Goal: Task Accomplishment & Management: Manage account settings

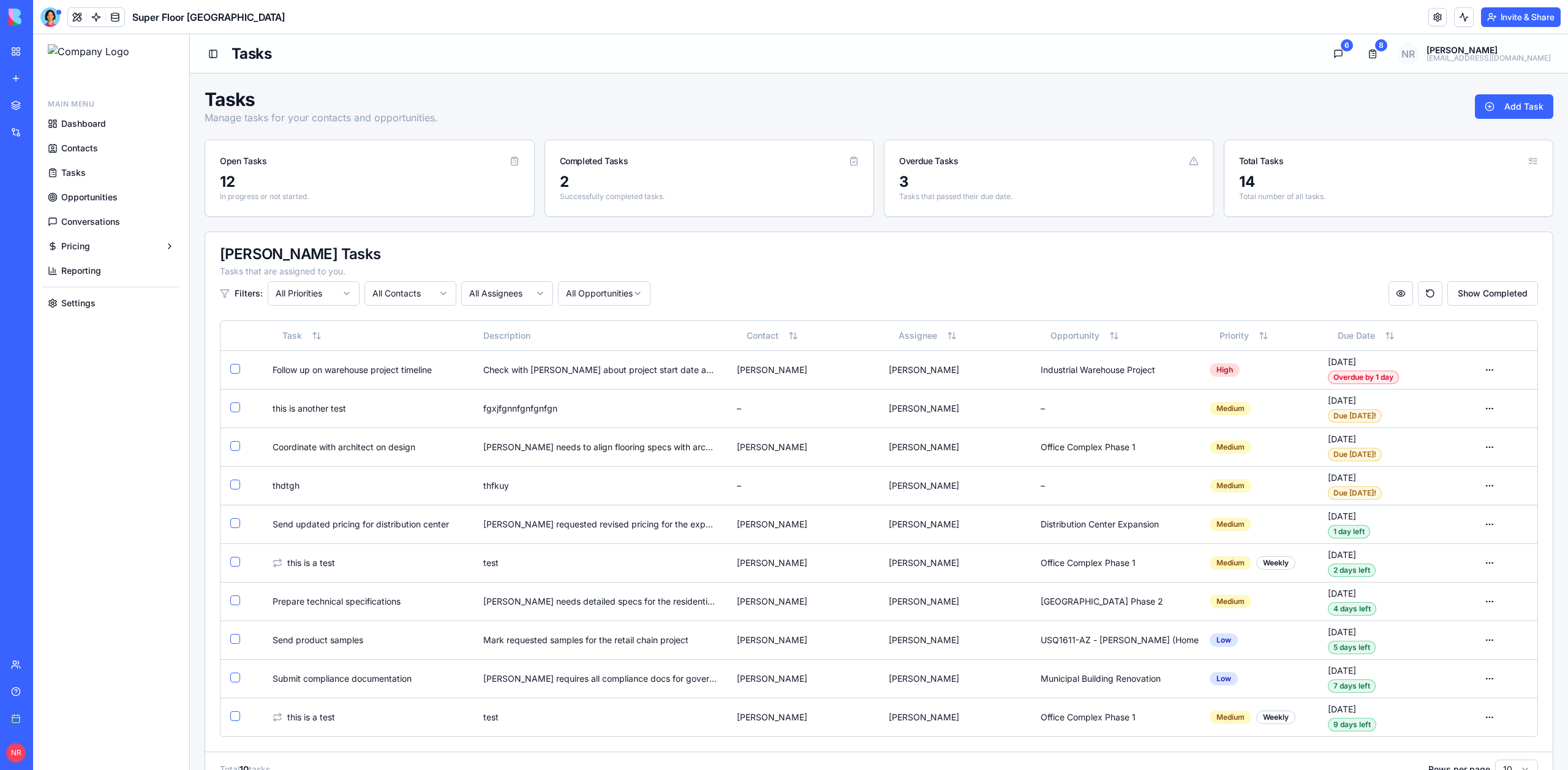
scroll to position [18, 0]
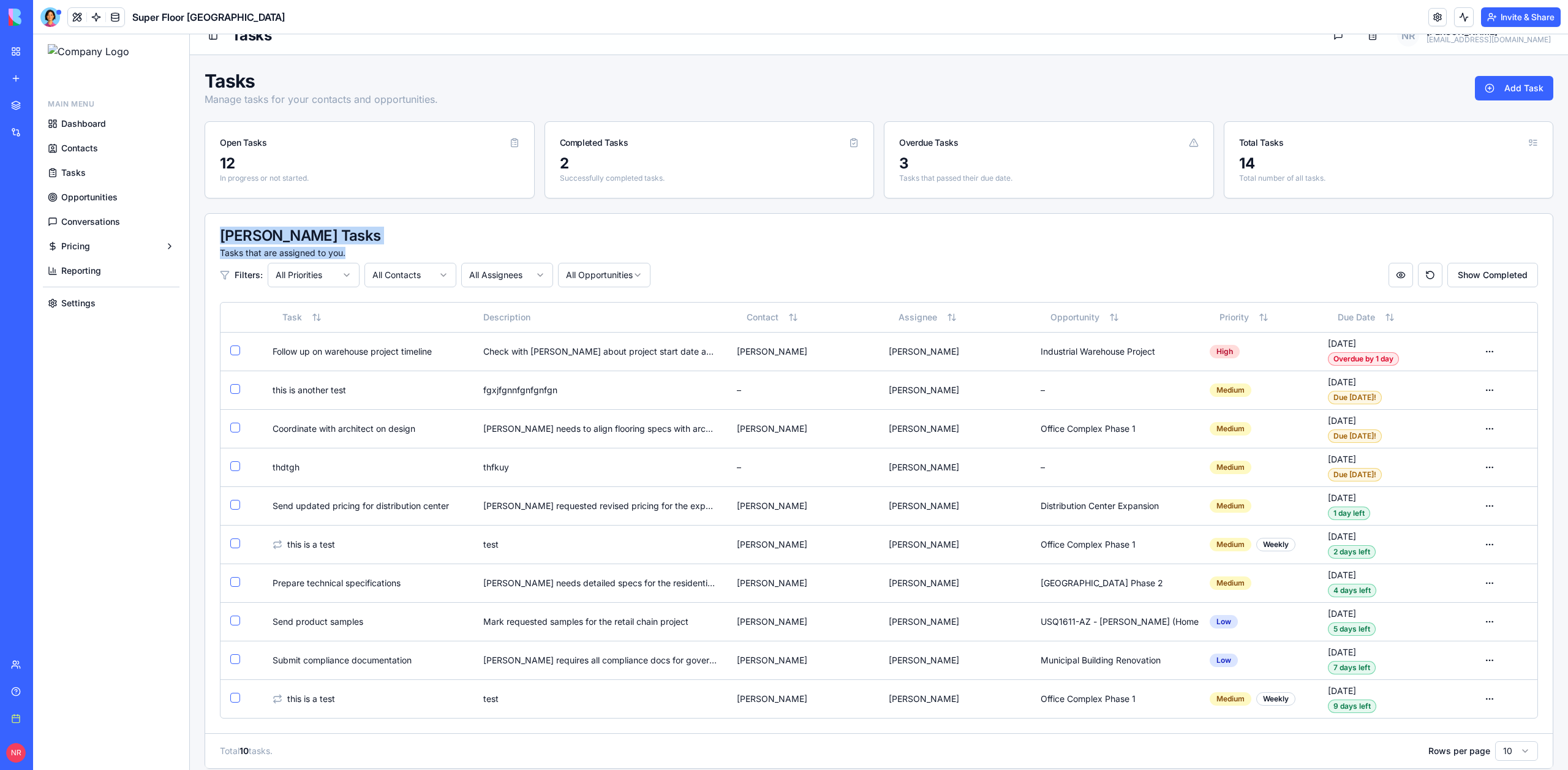
drag, startPoint x: 365, startPoint y: 254, endPoint x: 200, endPoint y: 228, distance: 167.0
click at [200, 228] on main "Tasks Manage tasks for your contacts and opportunities. Add Task Open Tasks 12 …" at bounding box center [879, 706] width 1378 height 1303
click at [209, 226] on div "[PERSON_NAME] Tasks Tasks that are assigned to you. Filters: All Priorities All…" at bounding box center [879, 258] width 1347 height 89
drag, startPoint x: 211, startPoint y: 224, endPoint x: 419, endPoint y: 254, distance: 210.2
click at [419, 254] on div "[PERSON_NAME] Tasks Tasks that are assigned to you. Filters: All Priorities All…" at bounding box center [879, 258] width 1347 height 89
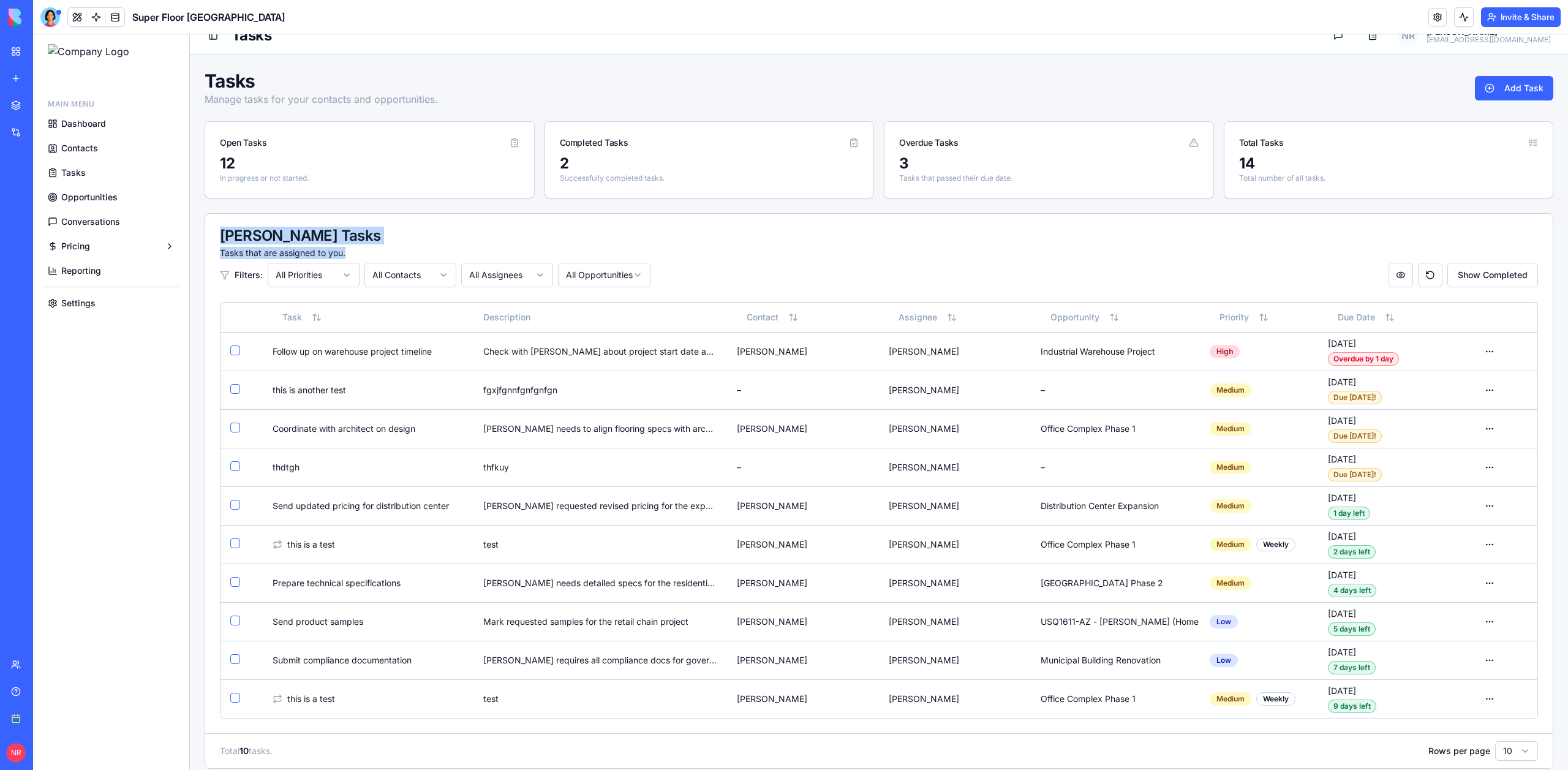
click at [419, 254] on div "Tasks that are assigned to you." at bounding box center [878, 252] width 1318 height 12
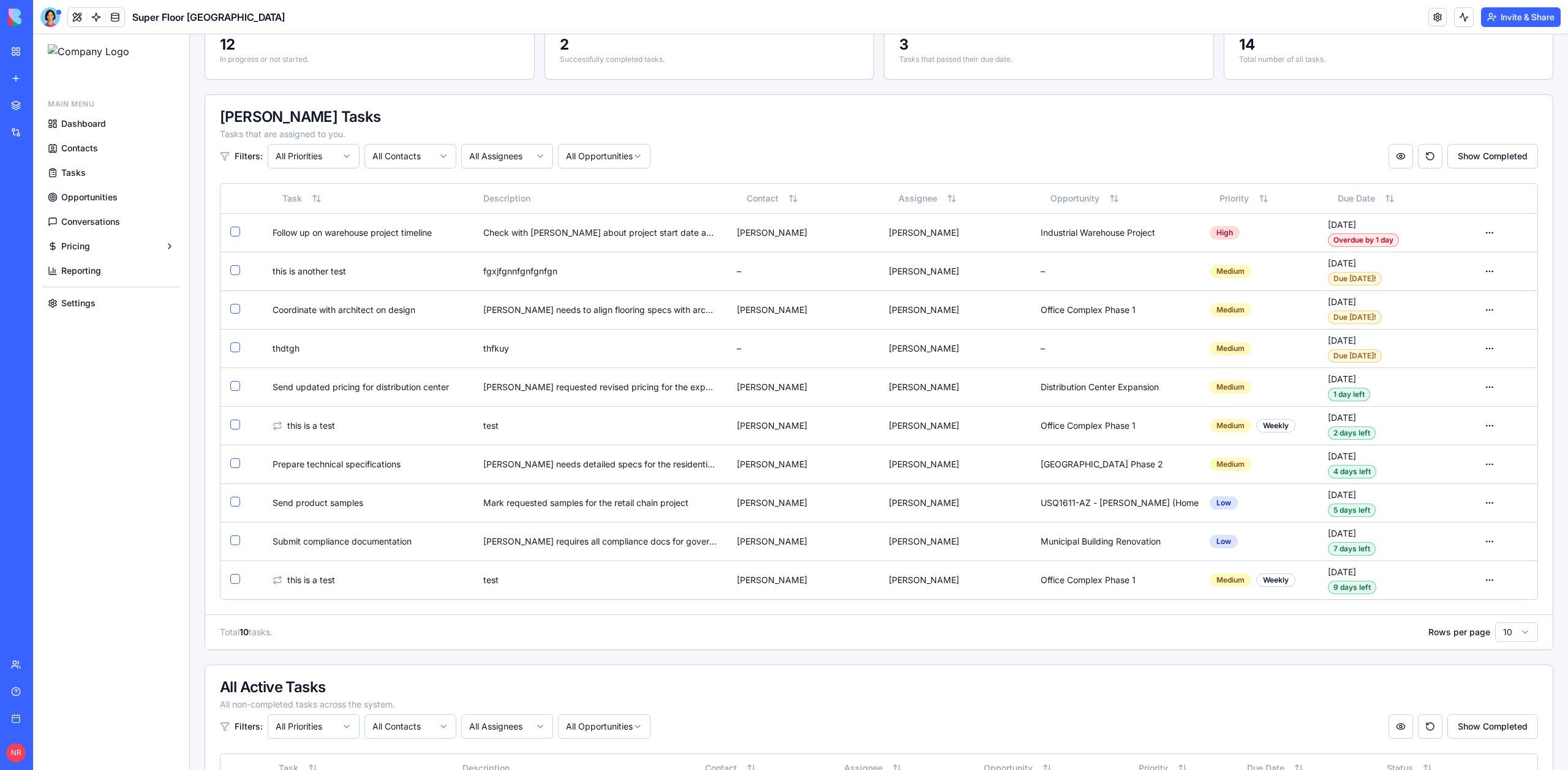
scroll to position [128, 0]
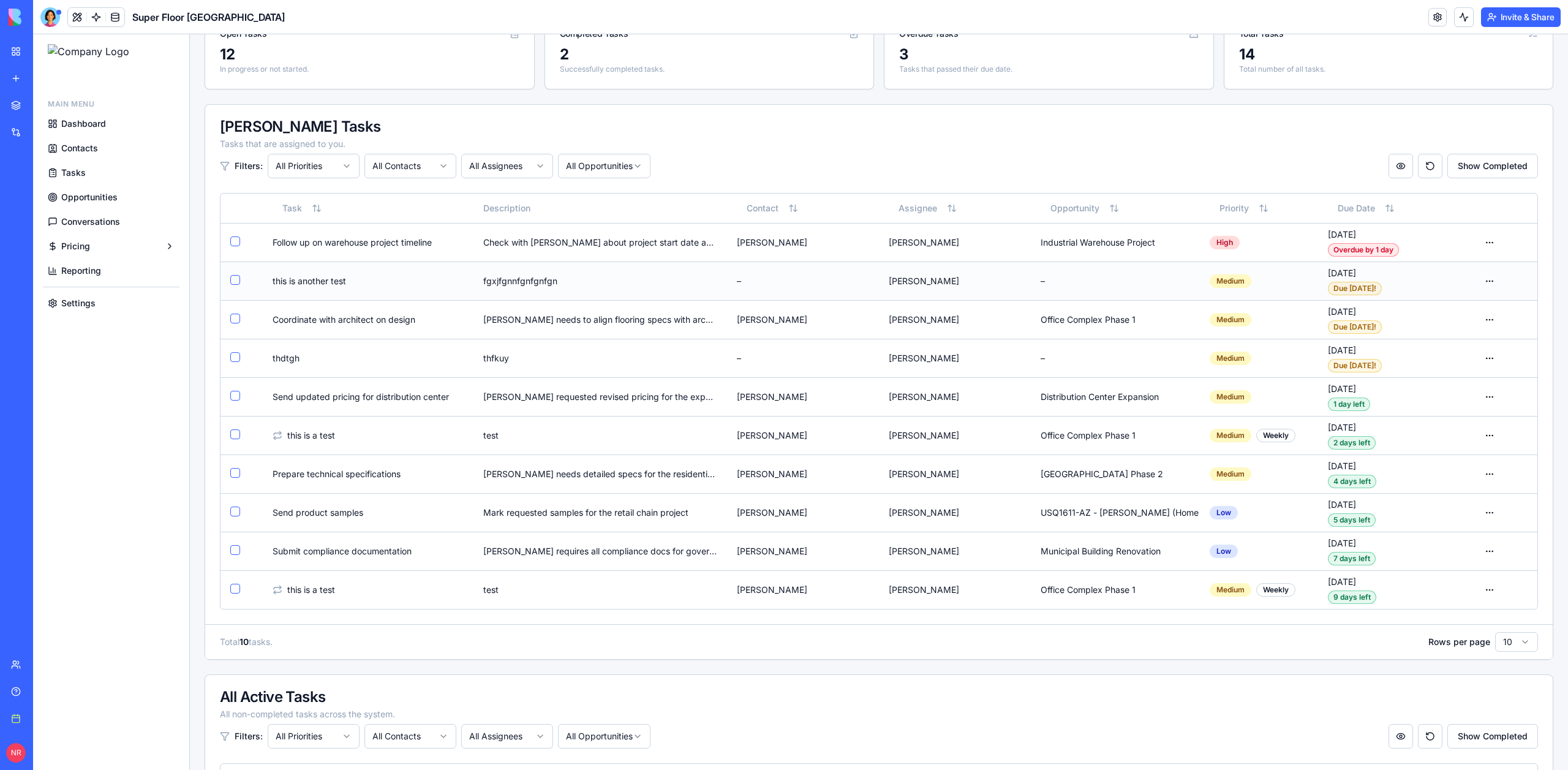
click at [667, 274] on td "fgxjfgnnfgnfgnfgn" at bounding box center [600, 281] width 253 height 39
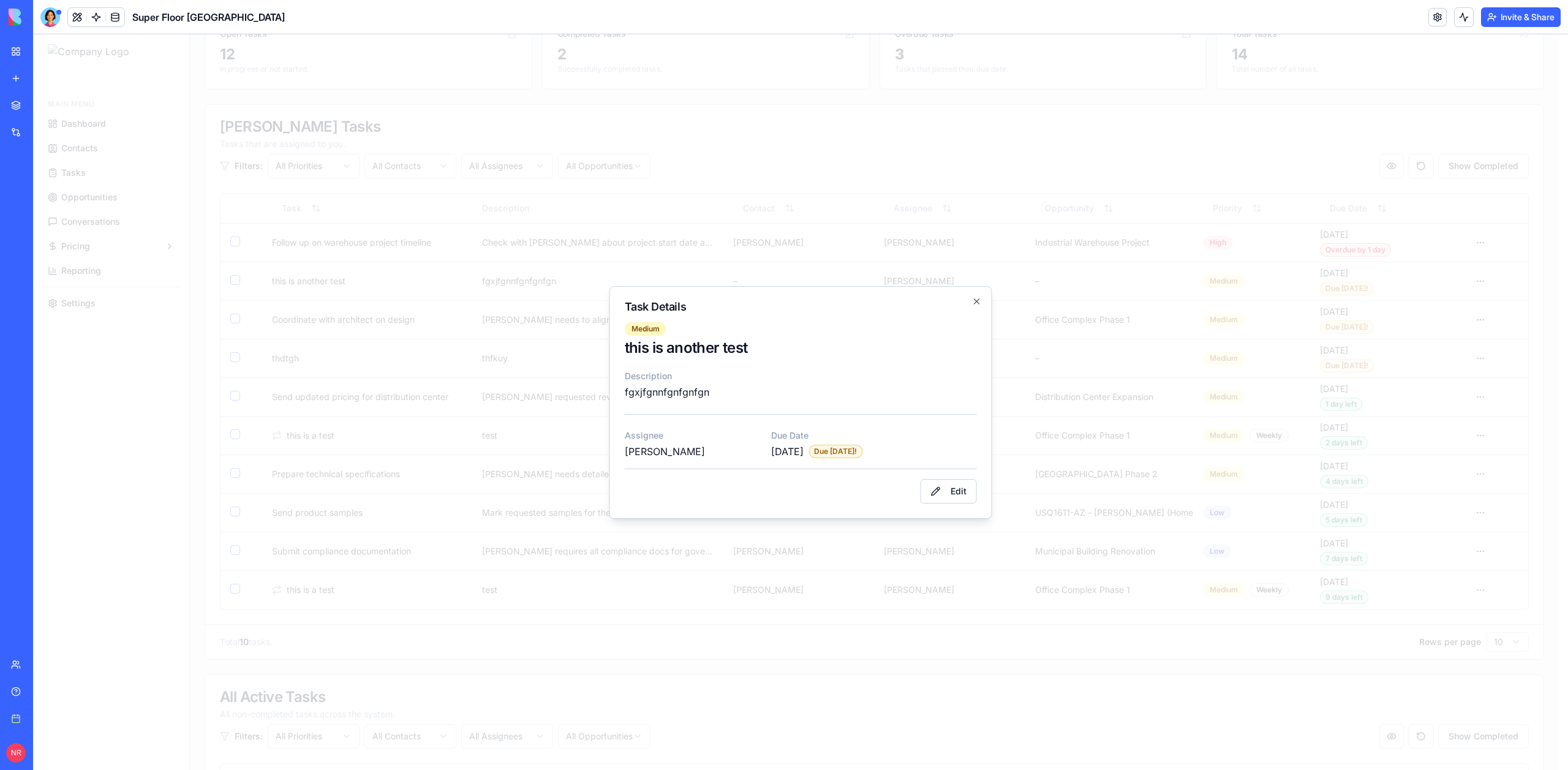
click at [964, 308] on h2 "Task Details" at bounding box center [801, 307] width 352 height 11
click at [974, 300] on icon "button" at bounding box center [977, 302] width 10 height 10
click at [691, 343] on td "thfkuy" at bounding box center [598, 358] width 252 height 39
click at [975, 303] on icon "button" at bounding box center [977, 302] width 10 height 10
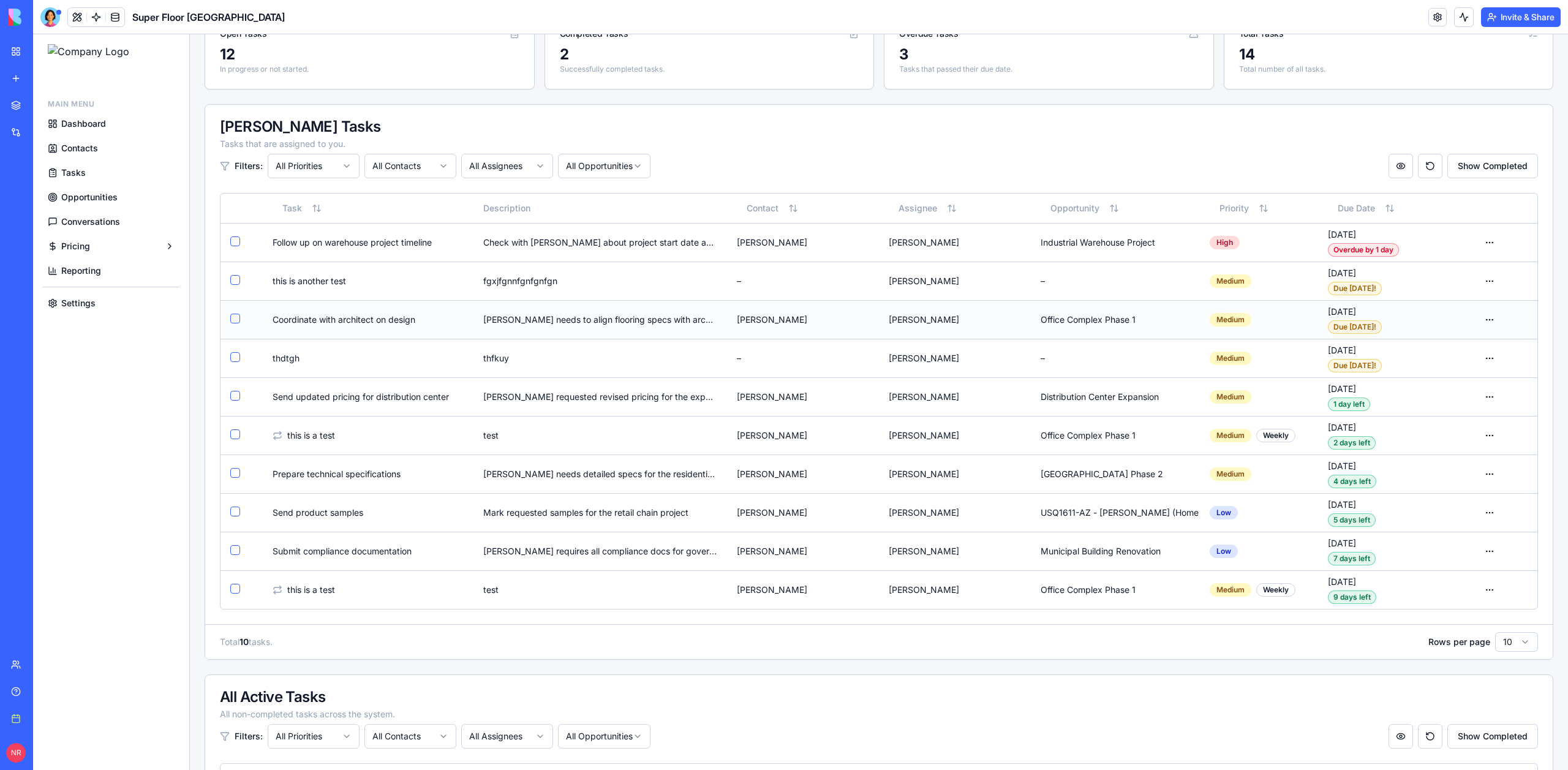
click at [644, 325] on div "[PERSON_NAME] needs to align flooring specs with architectural plans" at bounding box center [599, 320] width 233 height 12
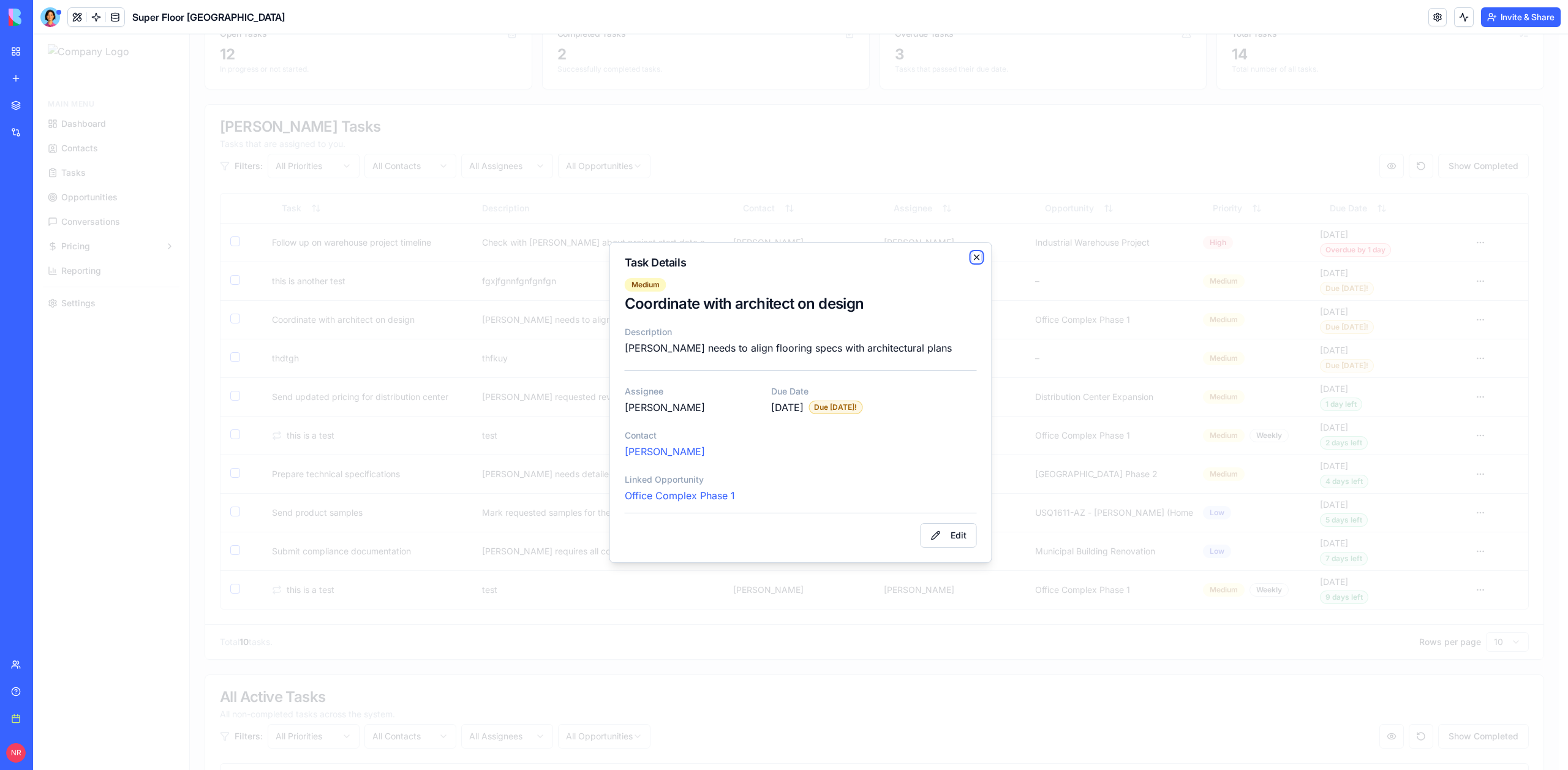
click at [976, 258] on icon "button" at bounding box center [977, 257] width 10 height 10
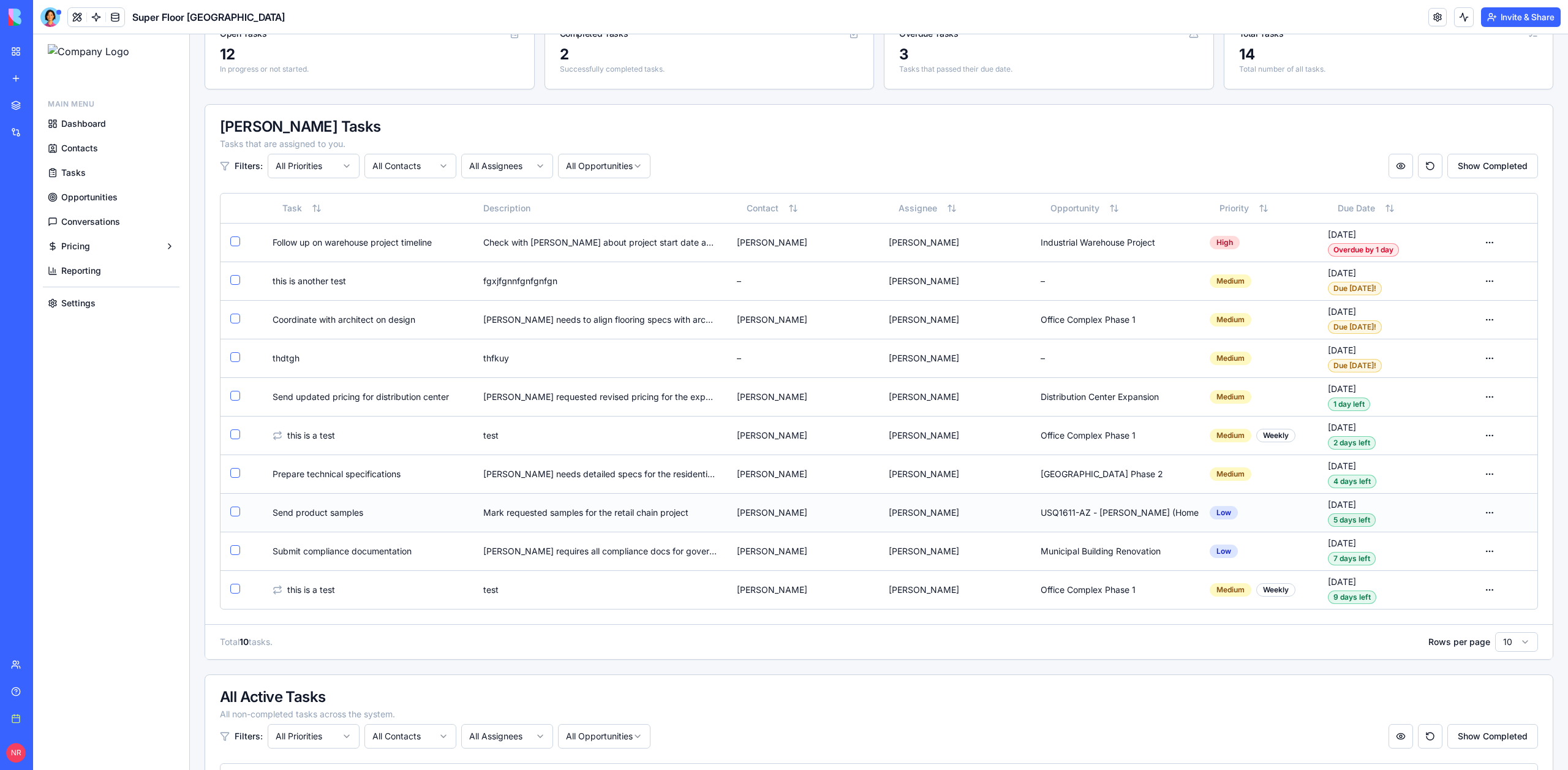
click at [833, 513] on td "[PERSON_NAME]" at bounding box center [803, 512] width 152 height 39
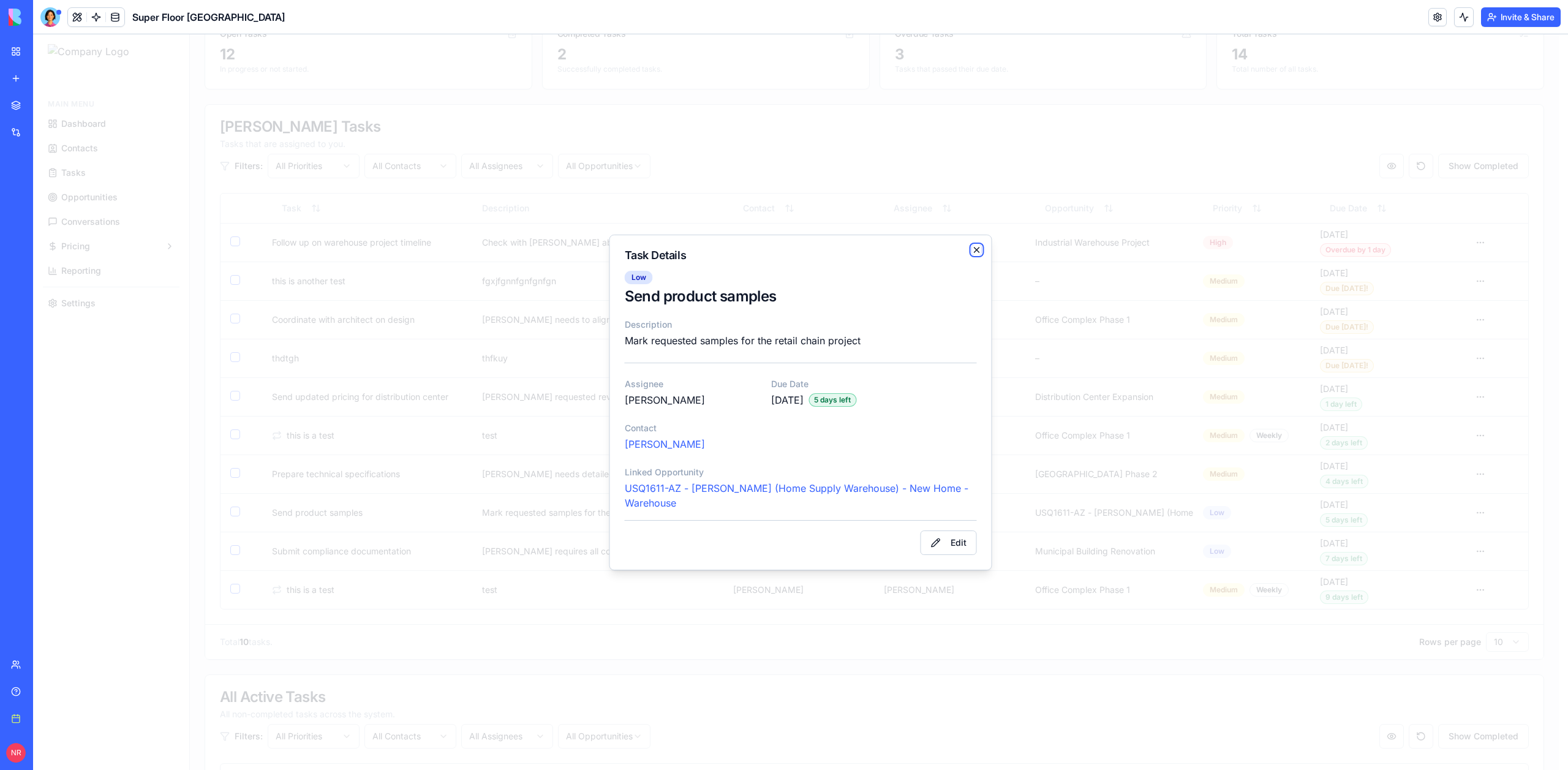
click at [979, 247] on icon "button" at bounding box center [977, 249] width 10 height 10
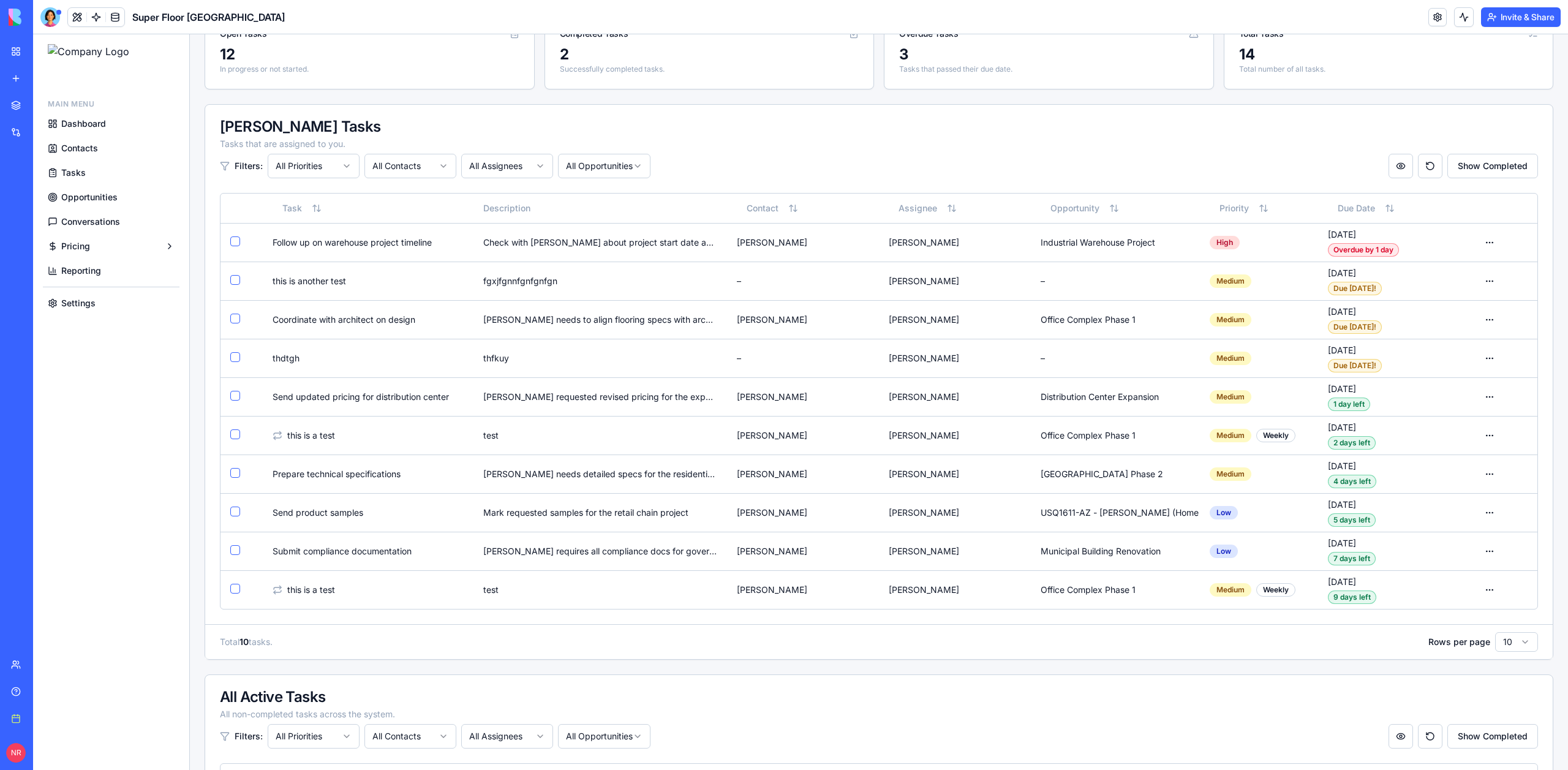
click at [427, 168] on html "Main Menu Dashboard Contacts Tasks Opportunities Conversations Pricing Reportin…" at bounding box center [800, 578] width 1535 height 1342
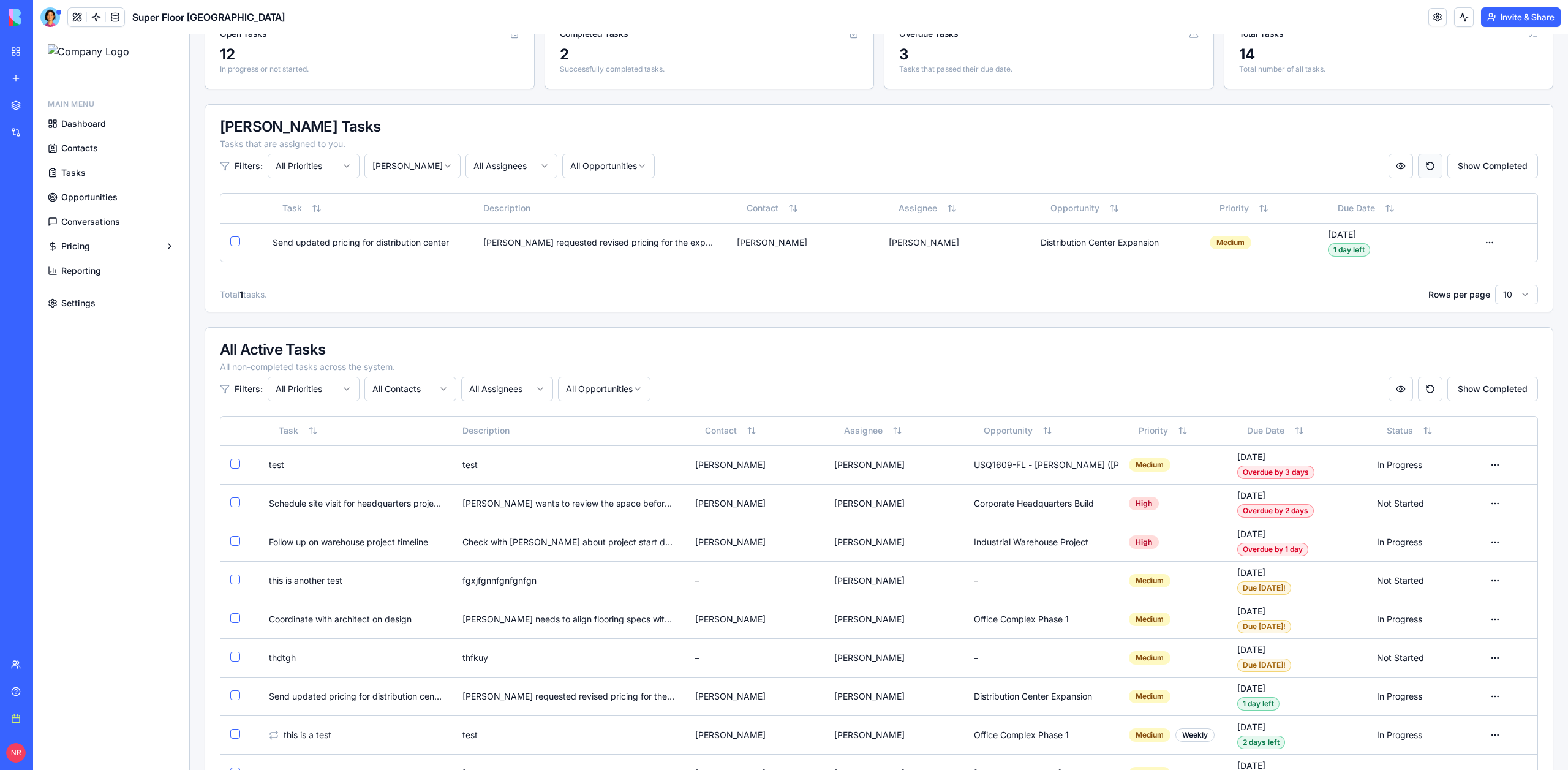
click at [1425, 166] on button "Reset column order" at bounding box center [1430, 167] width 25 height 25
click at [415, 171] on html "Main Menu Dashboard Contacts Tasks Opportunities Conversations Pricing Reportin…" at bounding box center [800, 404] width 1535 height 995
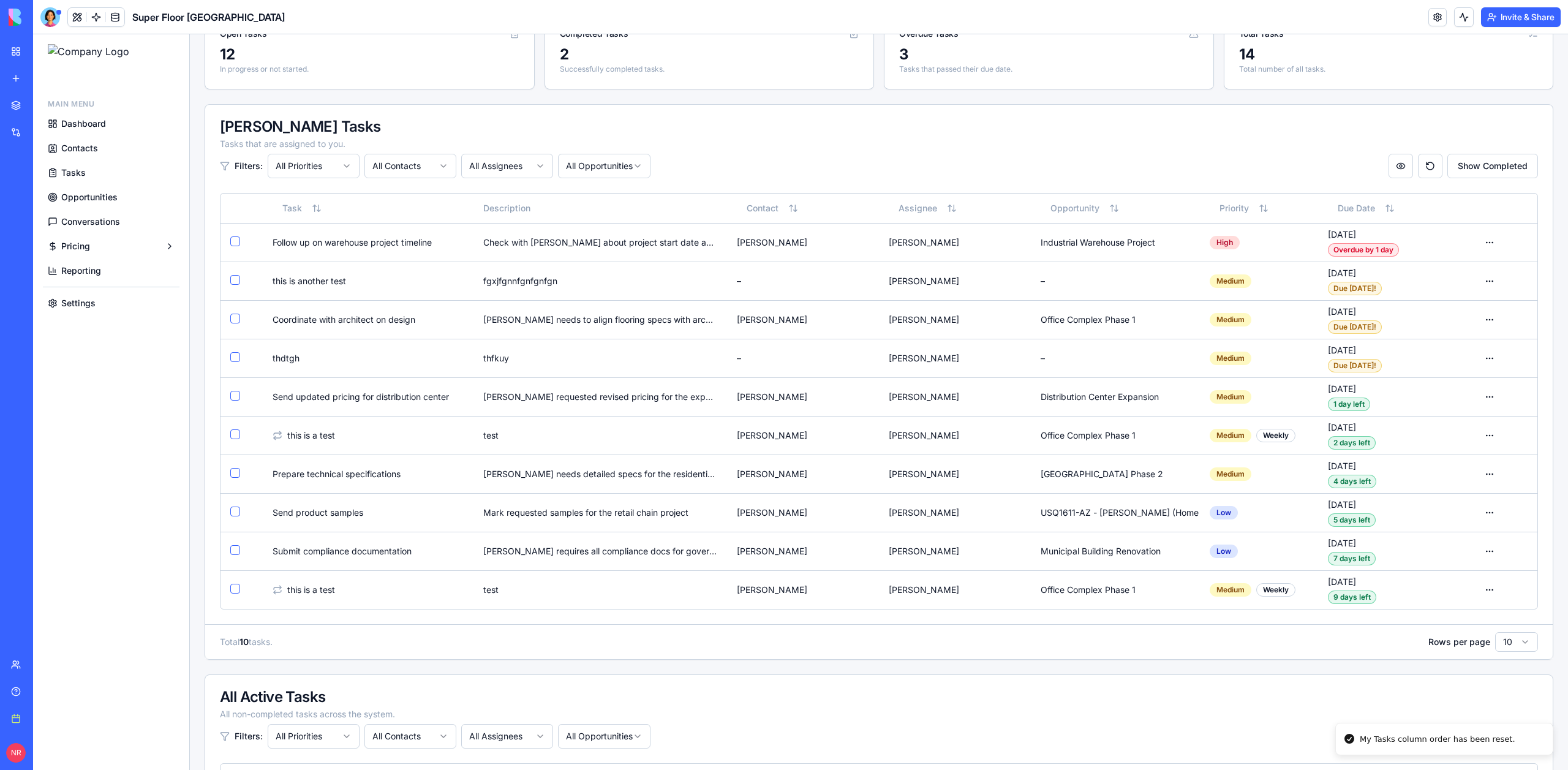
click at [794, 156] on div "Filters: All Priorities All Contacts All Assignees All Opportunities Show Compl…" at bounding box center [878, 167] width 1318 height 25
click at [1393, 159] on html "Main Menu Dashboard Contacts Tasks Opportunities Conversations Pricing Reportin…" at bounding box center [800, 578] width 1535 height 1342
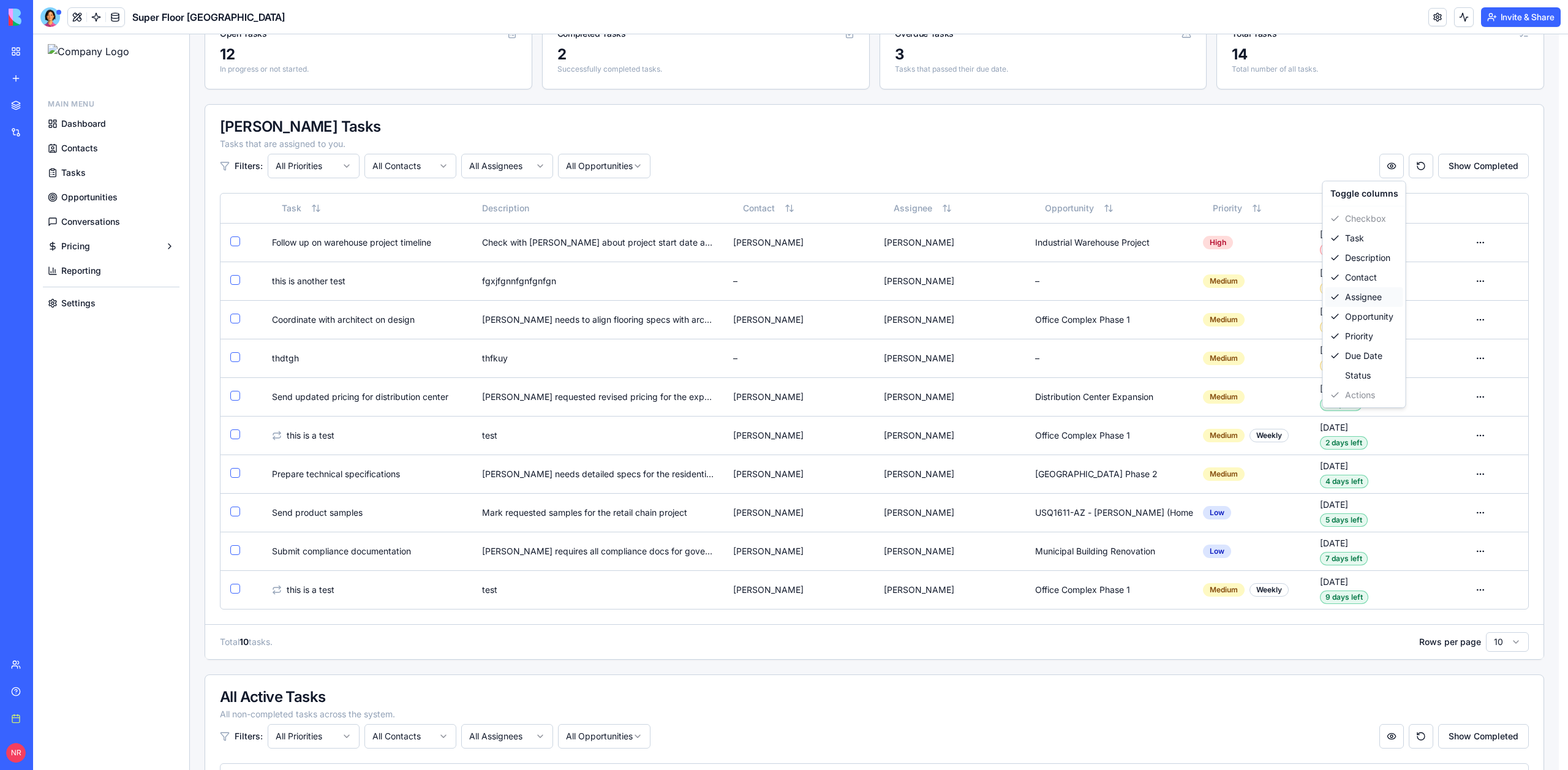
click at [1362, 287] on div "Assignee" at bounding box center [1364, 297] width 78 height 20
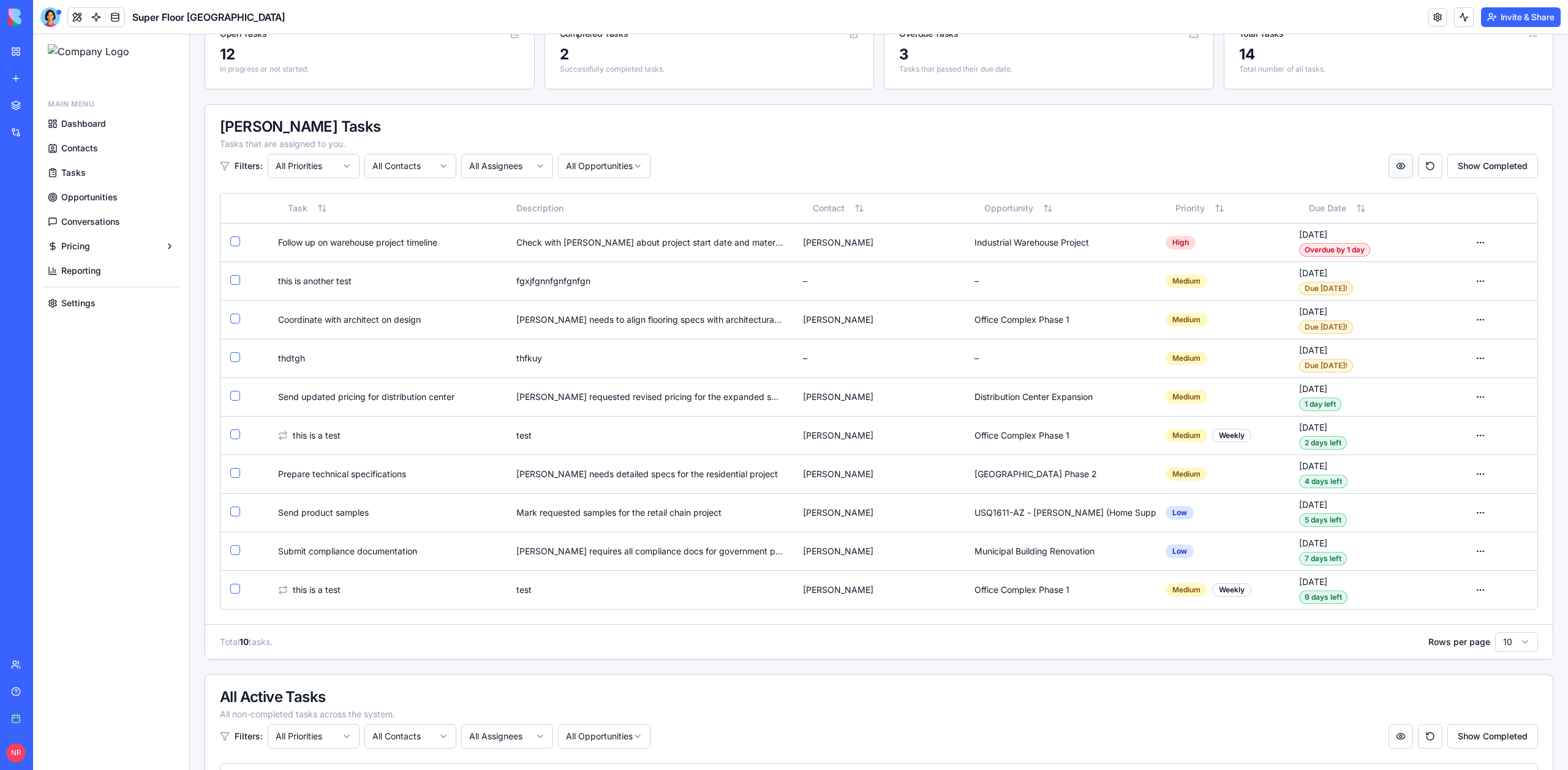
click at [1398, 154] on html "Main Menu Dashboard Contacts Tasks Opportunities Conversations Pricing Reportin…" at bounding box center [800, 578] width 1535 height 1342
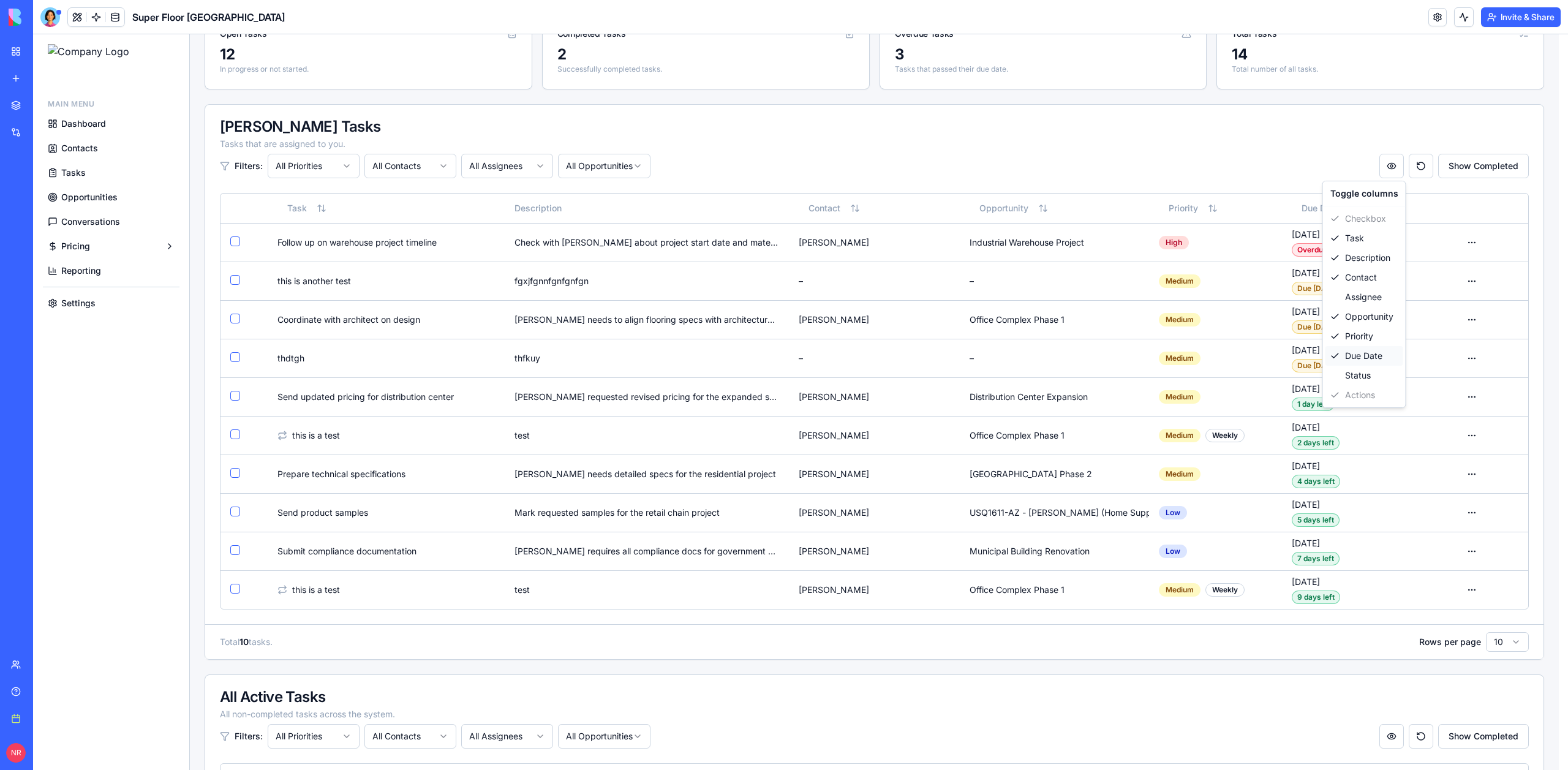
click at [1363, 353] on div "Due Date" at bounding box center [1364, 356] width 78 height 20
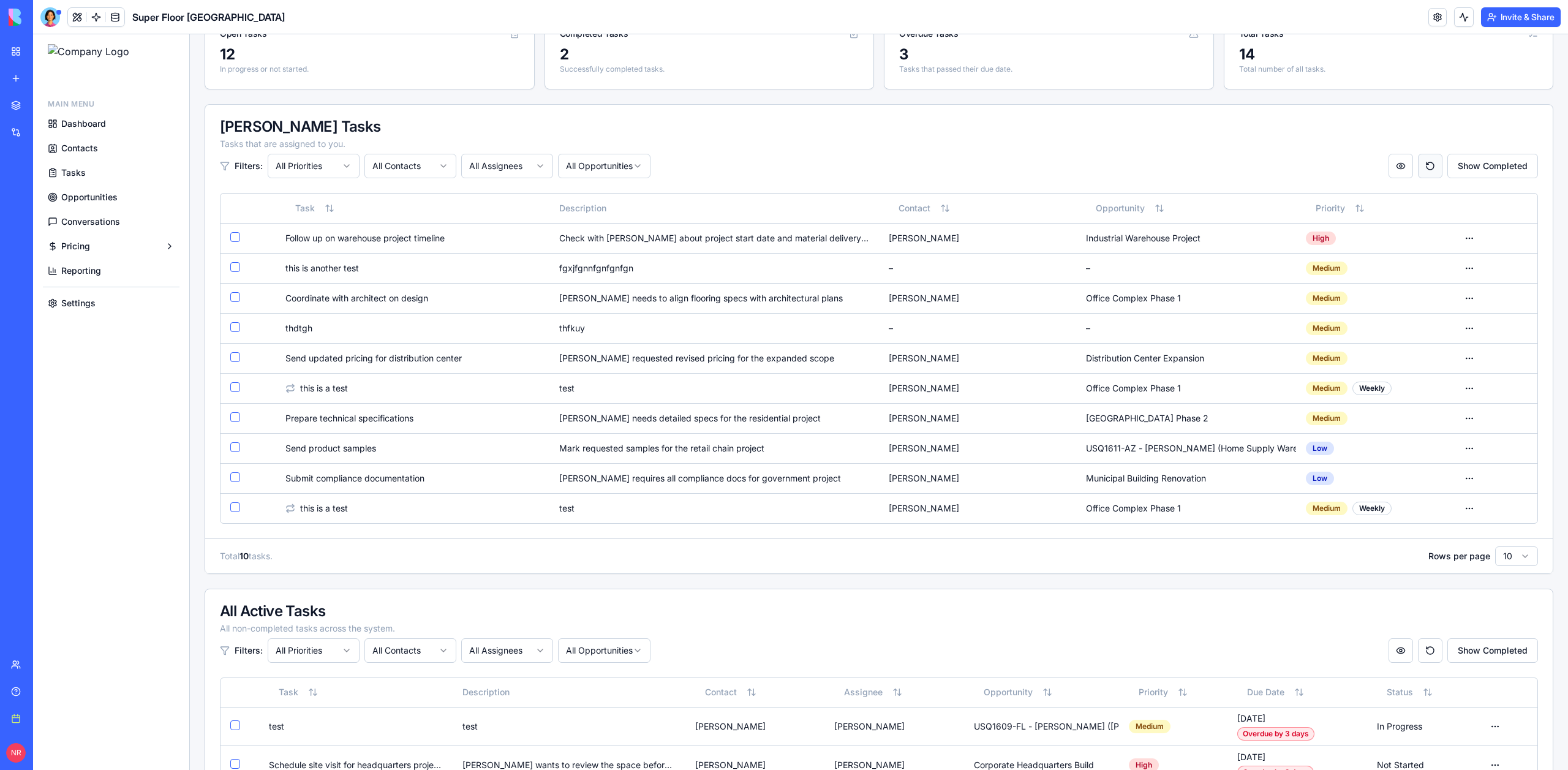
click at [1425, 159] on button "Reset column order" at bounding box center [1430, 167] width 25 height 25
click at [1253, 146] on div "Tasks that are assigned to you." at bounding box center [878, 144] width 1318 height 12
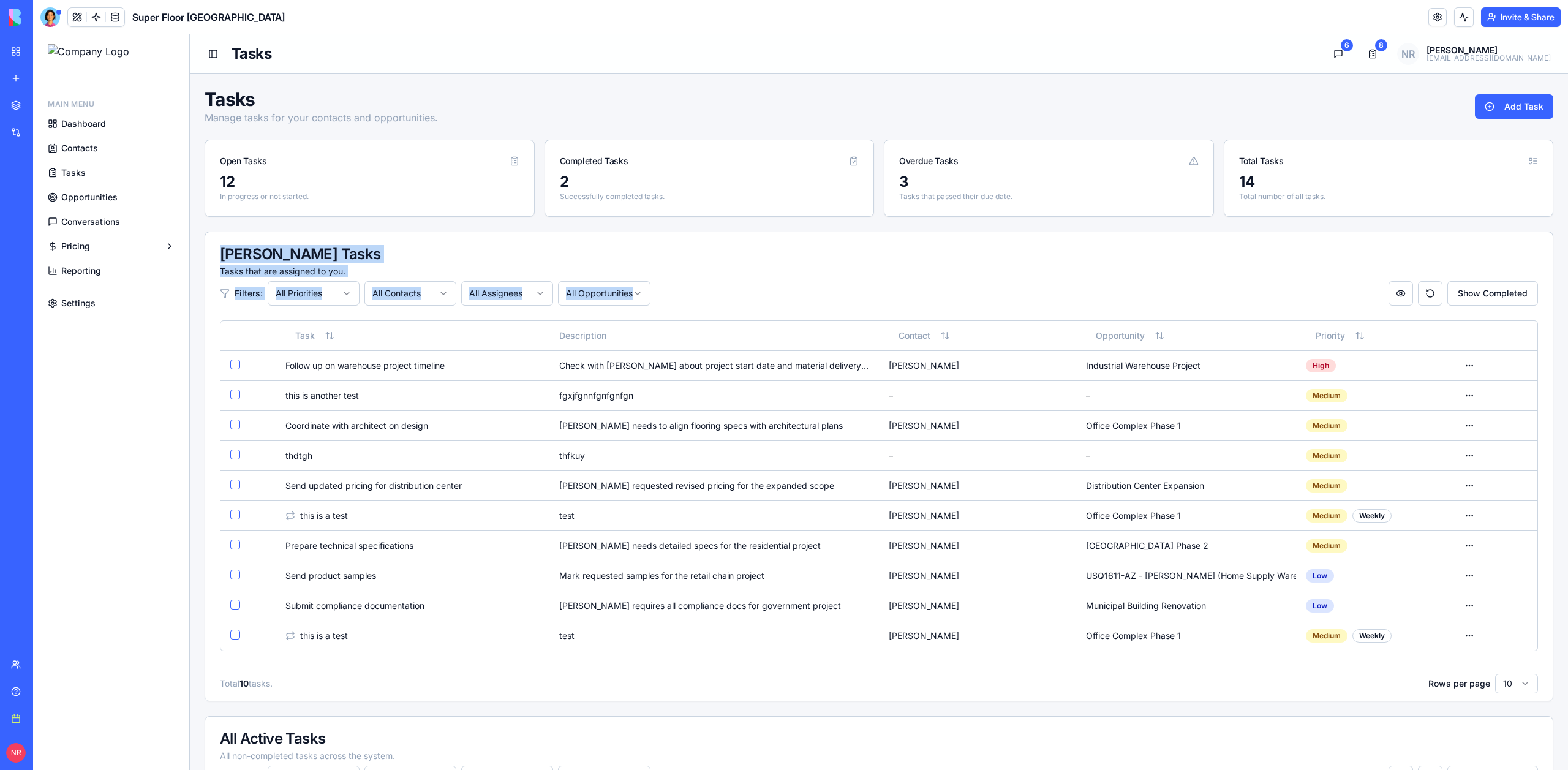
drag, startPoint x: 1111, startPoint y: 316, endPoint x: 1015, endPoint y: 236, distance: 125.0
click at [1015, 236] on div "[PERSON_NAME] Tasks Tasks that are assigned to you. Filters: All Priorities All…" at bounding box center [879, 276] width 1347 height 89
click at [1015, 237] on div "[PERSON_NAME] Tasks Tasks that are assigned to you. Filters: All Priorities All…" at bounding box center [879, 276] width 1347 height 89
drag, startPoint x: 1015, startPoint y: 237, endPoint x: 1042, endPoint y: 308, distance: 76.0
click at [1042, 308] on div "[PERSON_NAME] Tasks Tasks that are assigned to you. Filters: All Priorities All…" at bounding box center [879, 276] width 1347 height 89
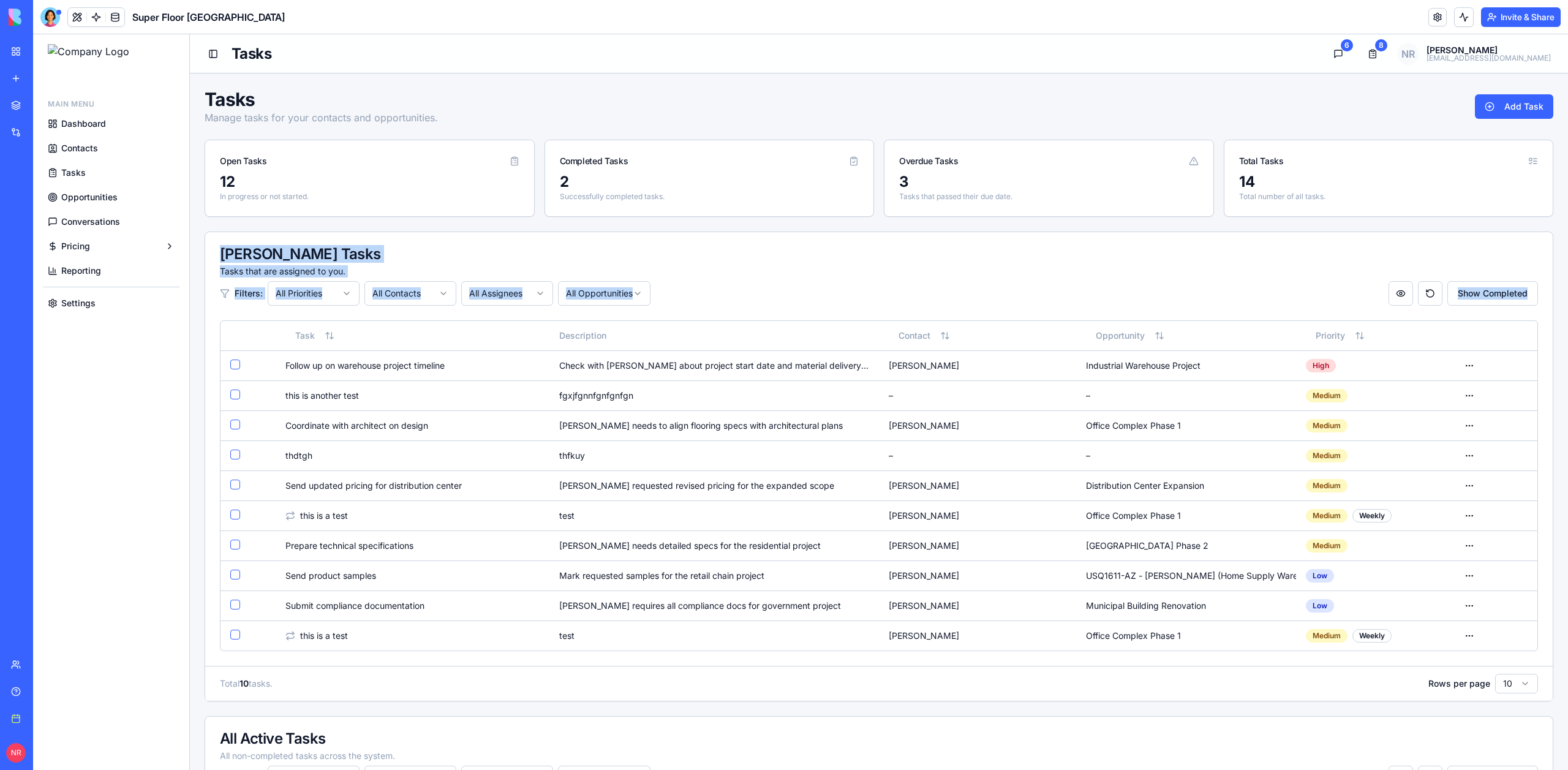
drag, startPoint x: 1539, startPoint y: 317, endPoint x: 1298, endPoint y: 237, distance: 253.9
click at [1298, 237] on div "[PERSON_NAME] Tasks Tasks that are assigned to you. Filters: All Priorities All…" at bounding box center [879, 276] width 1347 height 89
click at [1298, 236] on div "[PERSON_NAME] Tasks Tasks that are assigned to you. Filters: All Priorities All…" at bounding box center [879, 276] width 1347 height 89
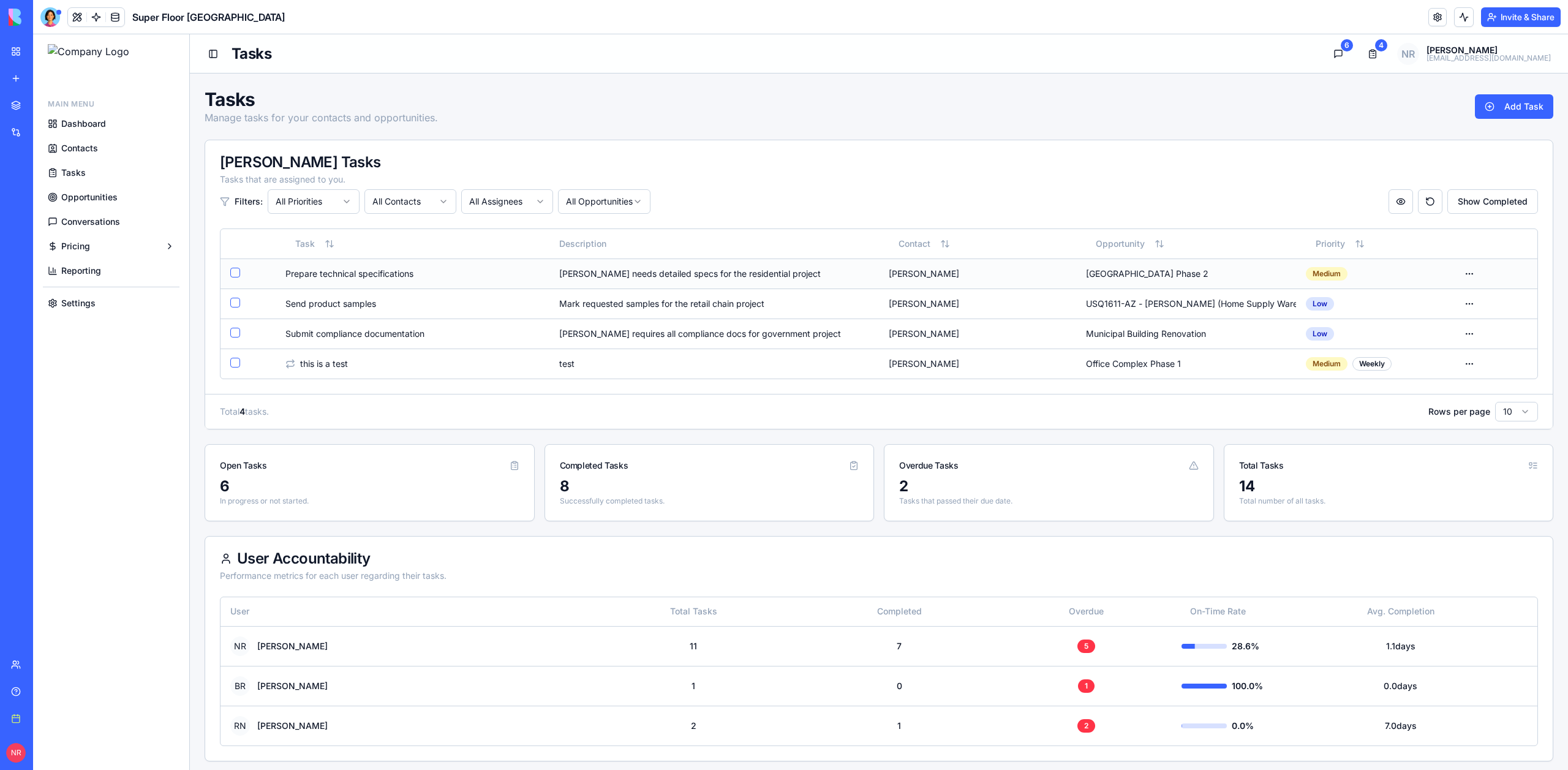
click at [831, 259] on td "[PERSON_NAME] needs detailed specs for the residential project" at bounding box center [714, 274] width 329 height 30
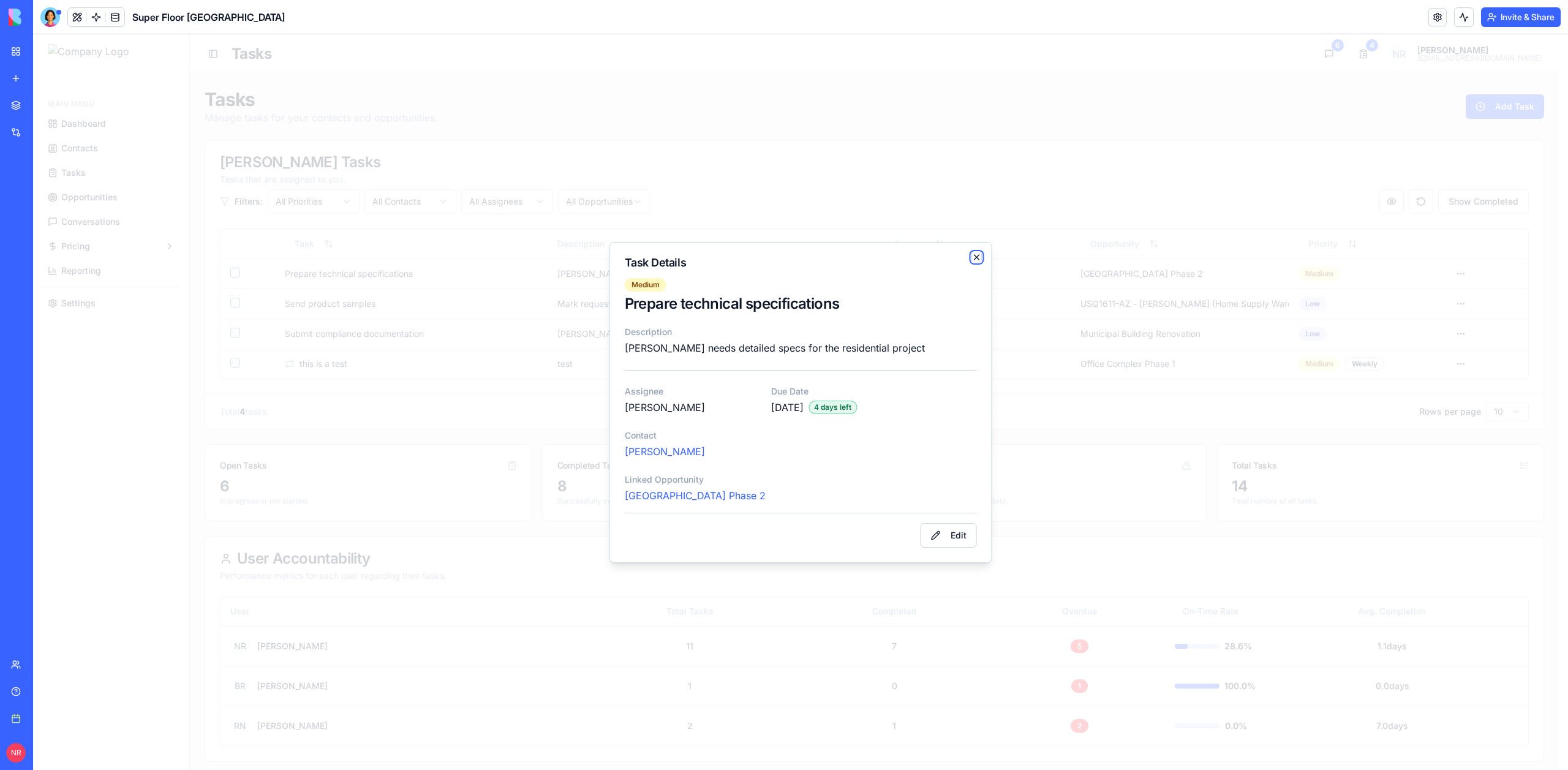
click at [976, 256] on icon "button" at bounding box center [977, 257] width 10 height 10
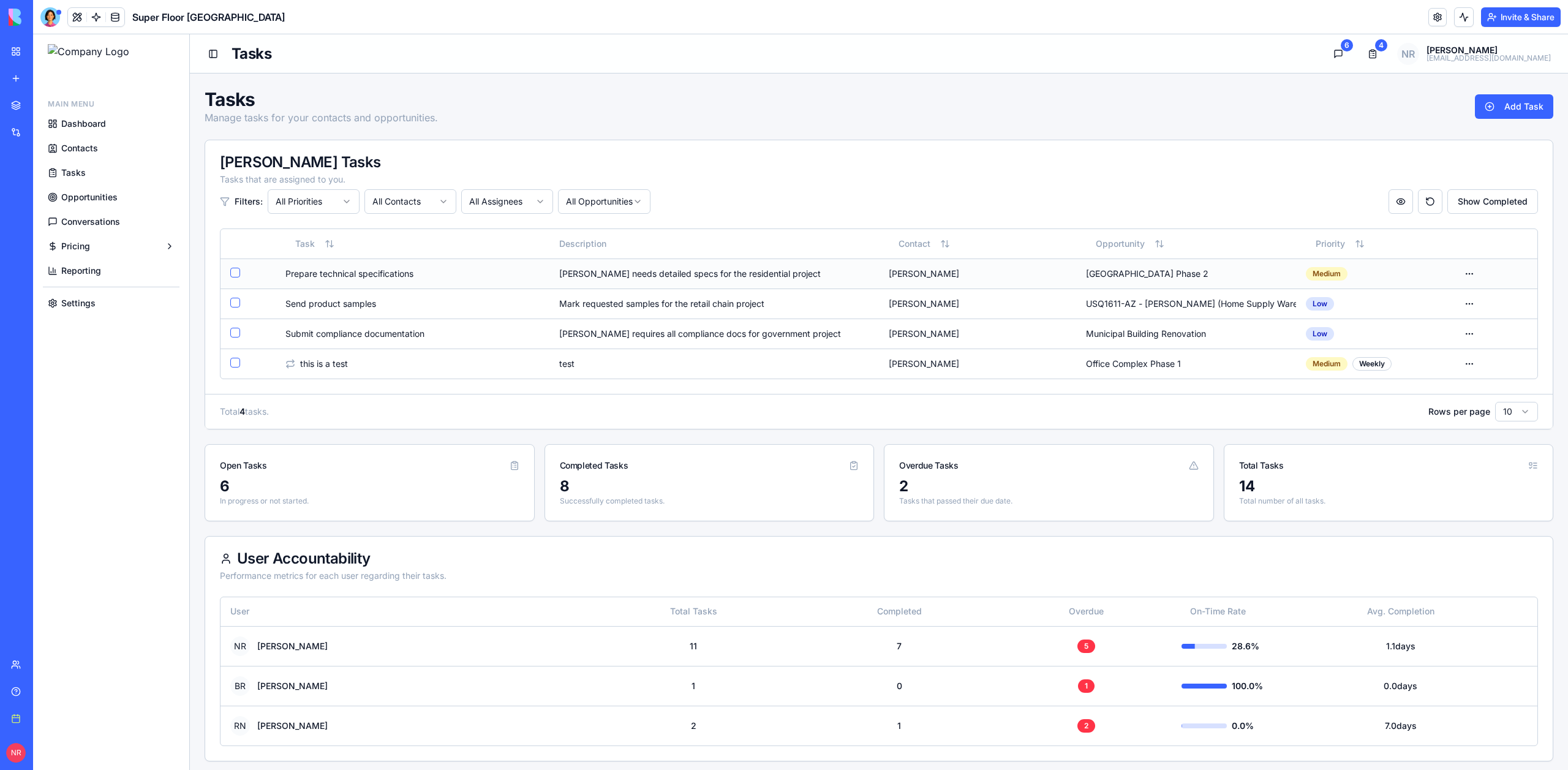
click at [396, 271] on span "Prepare technical specifications" at bounding box center [349, 273] width 128 height 12
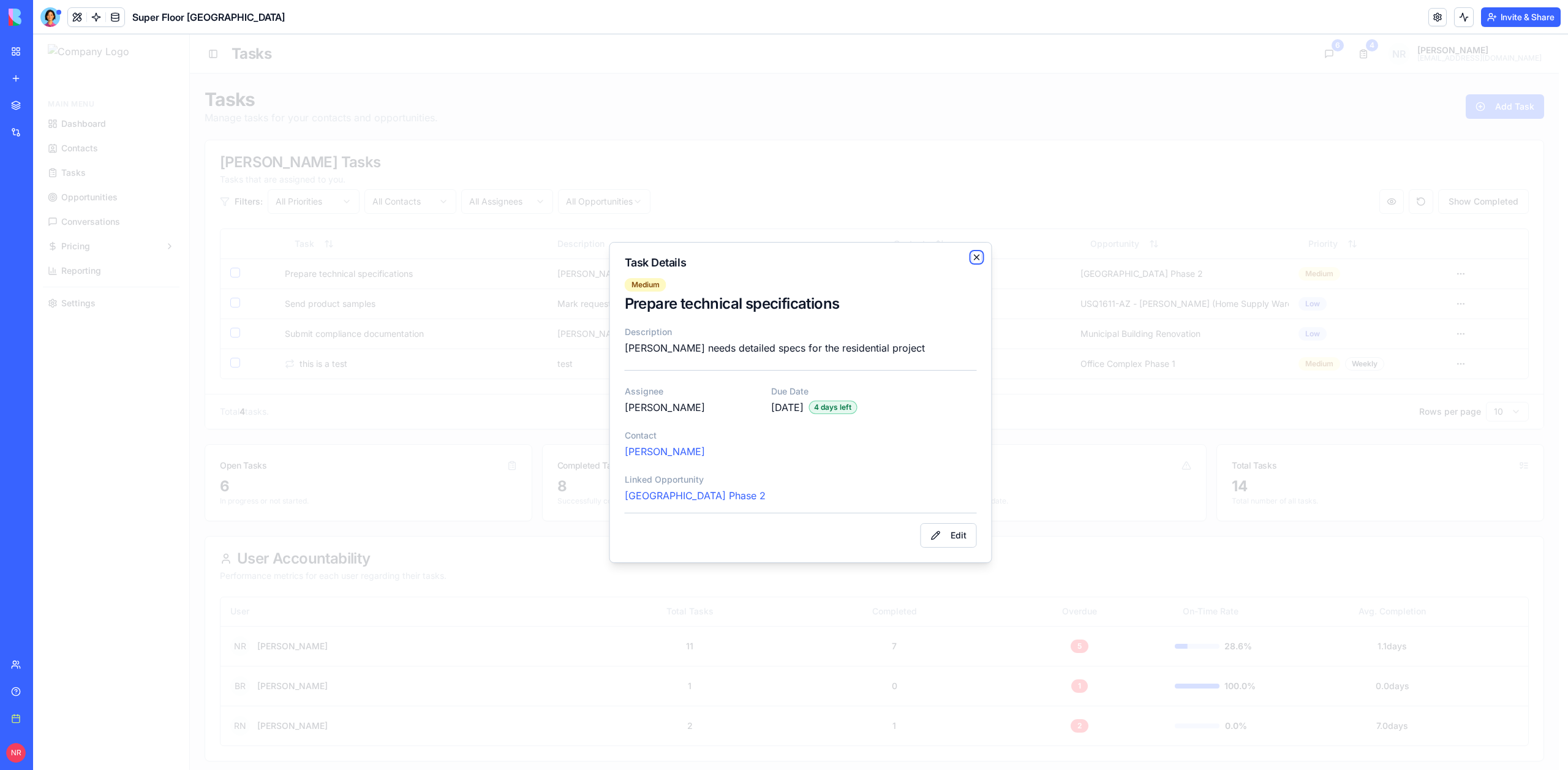
click at [975, 257] on icon "button" at bounding box center [977, 257] width 10 height 10
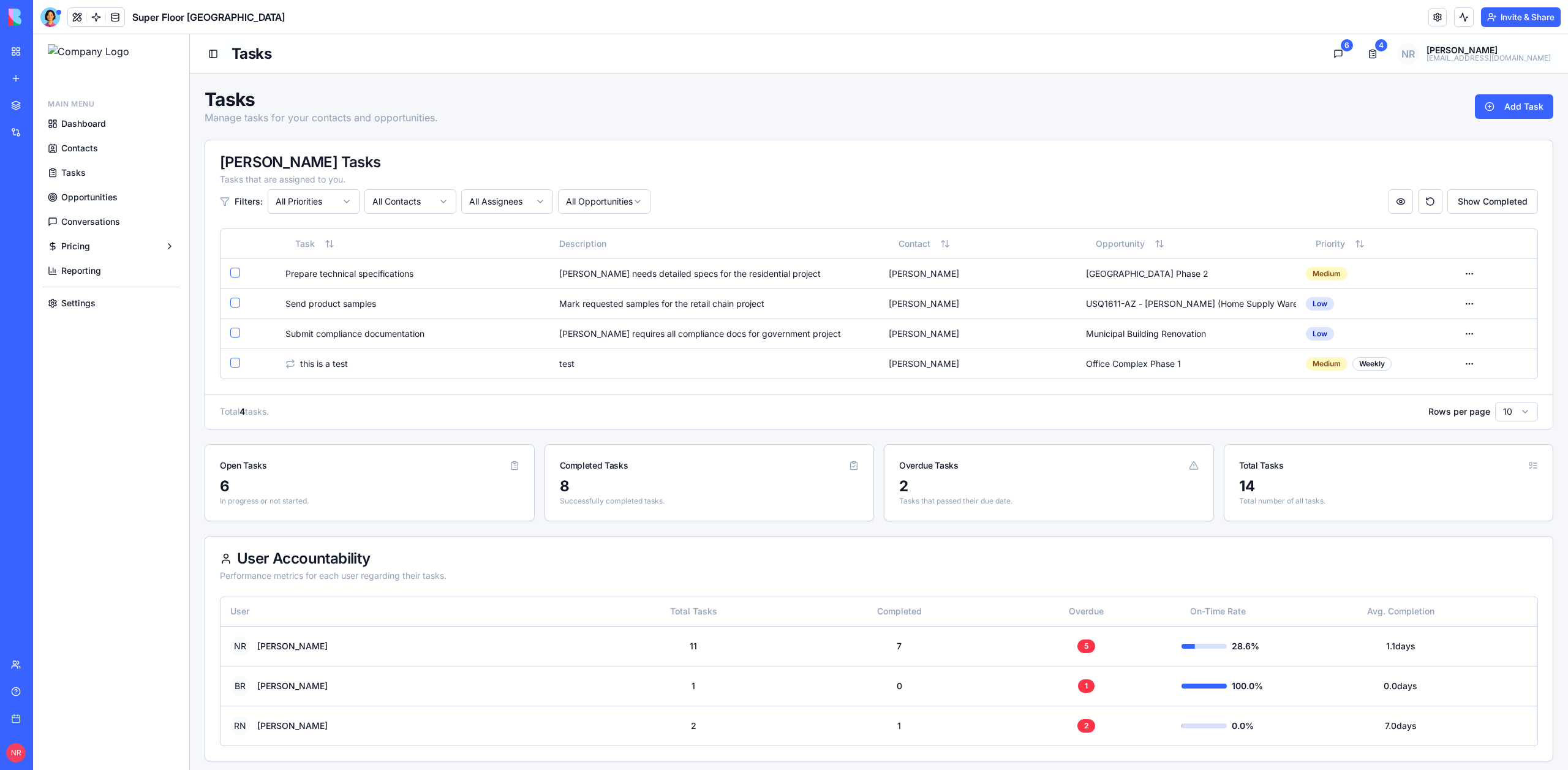
click at [104, 225] on span "Conversations" at bounding box center [90, 222] width 59 height 12
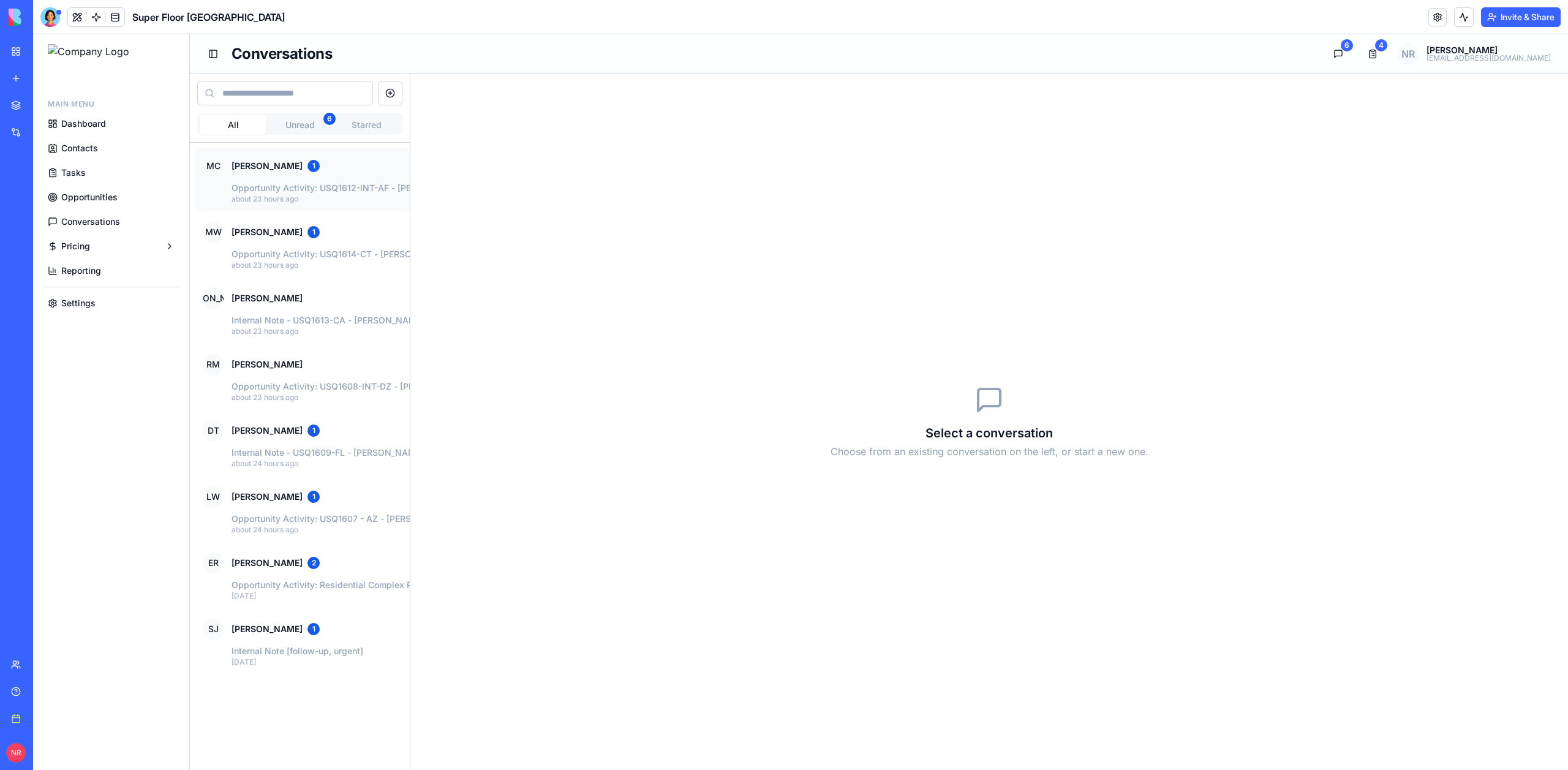
click at [318, 174] on div "MC [PERSON_NAME] 1" at bounding box center [479, 166] width 555 height 22
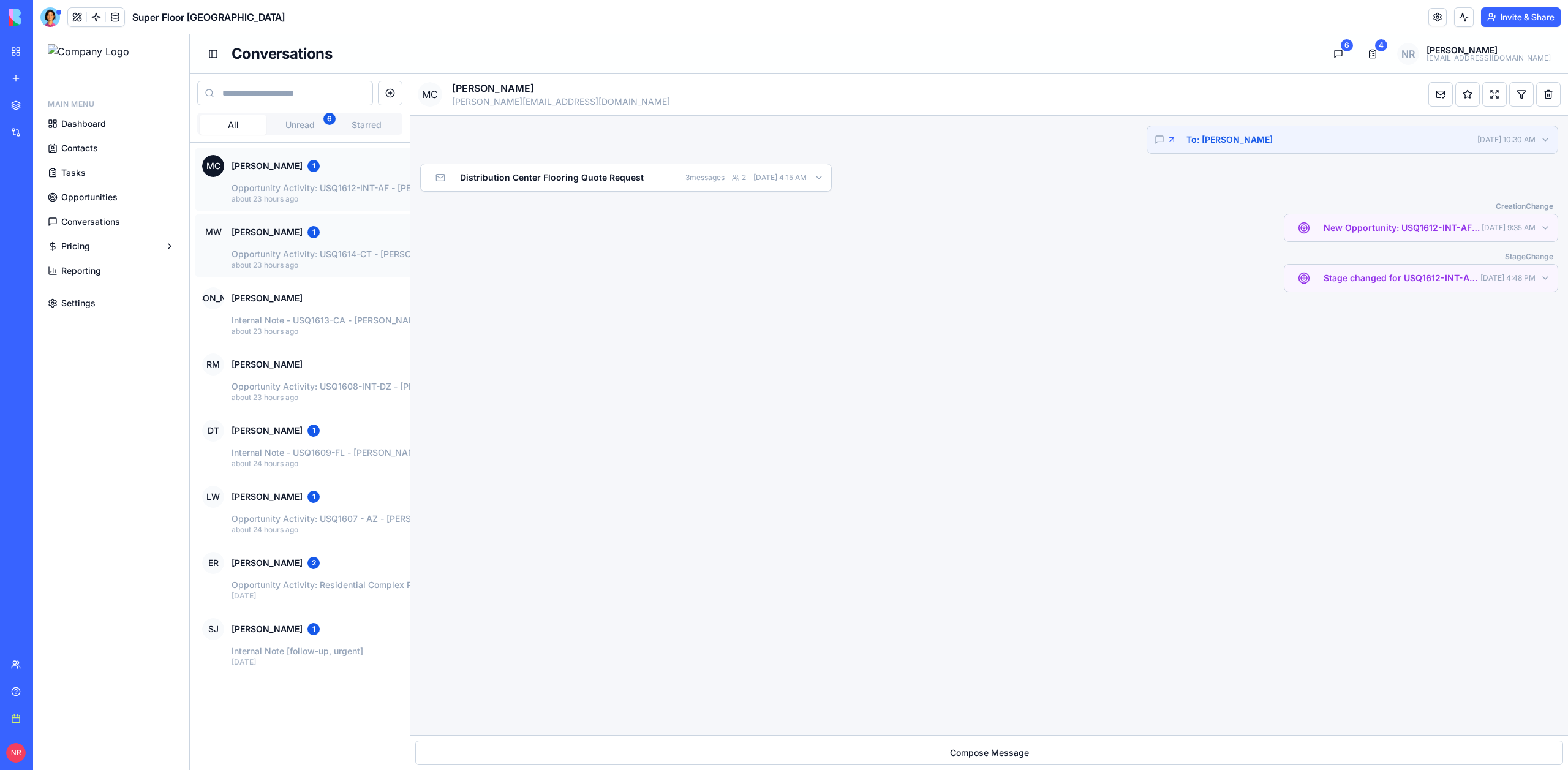
click at [316, 235] on div "MW [PERSON_NAME] 1" at bounding box center [479, 231] width 555 height 22
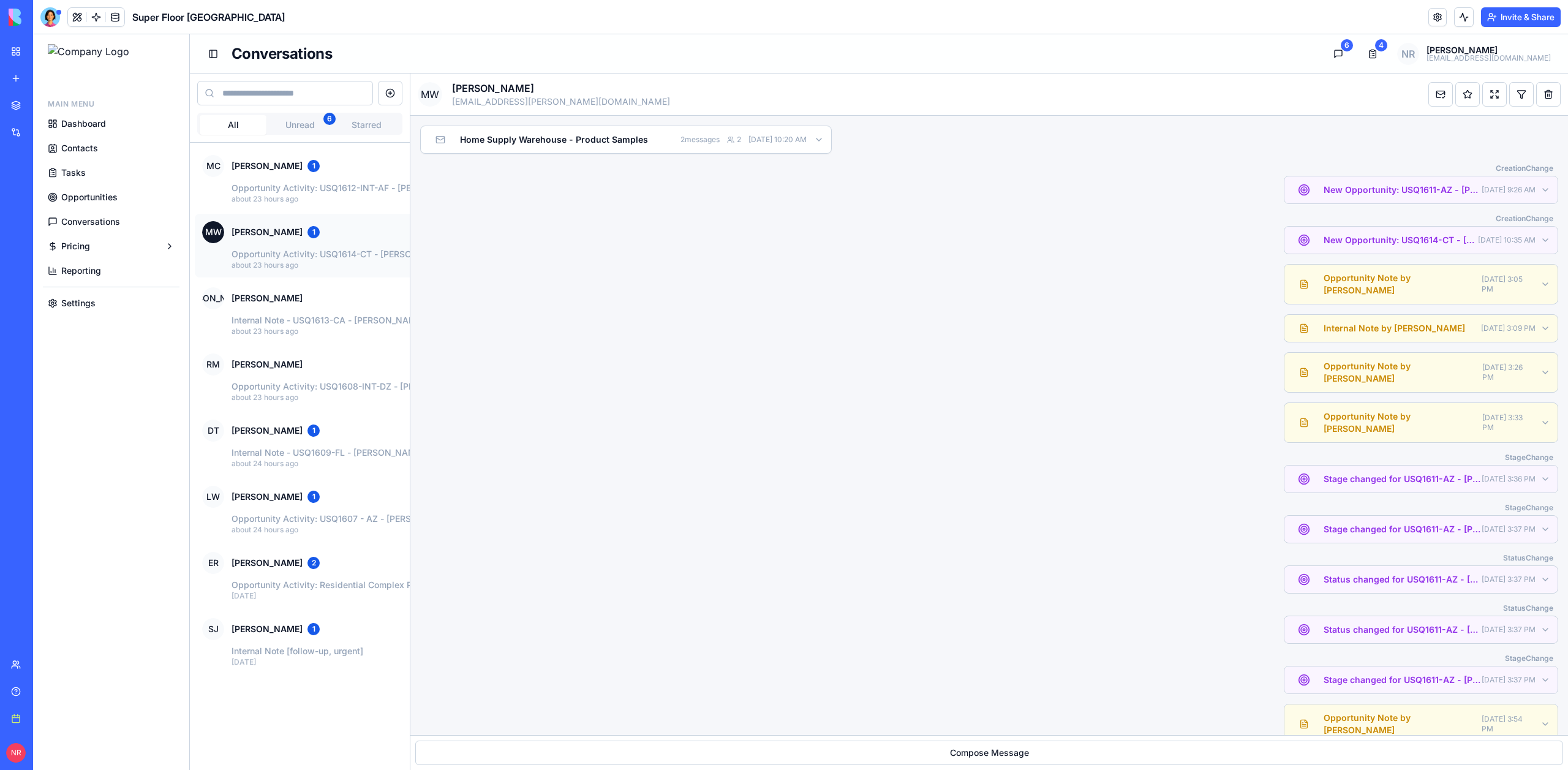
scroll to position [68, 0]
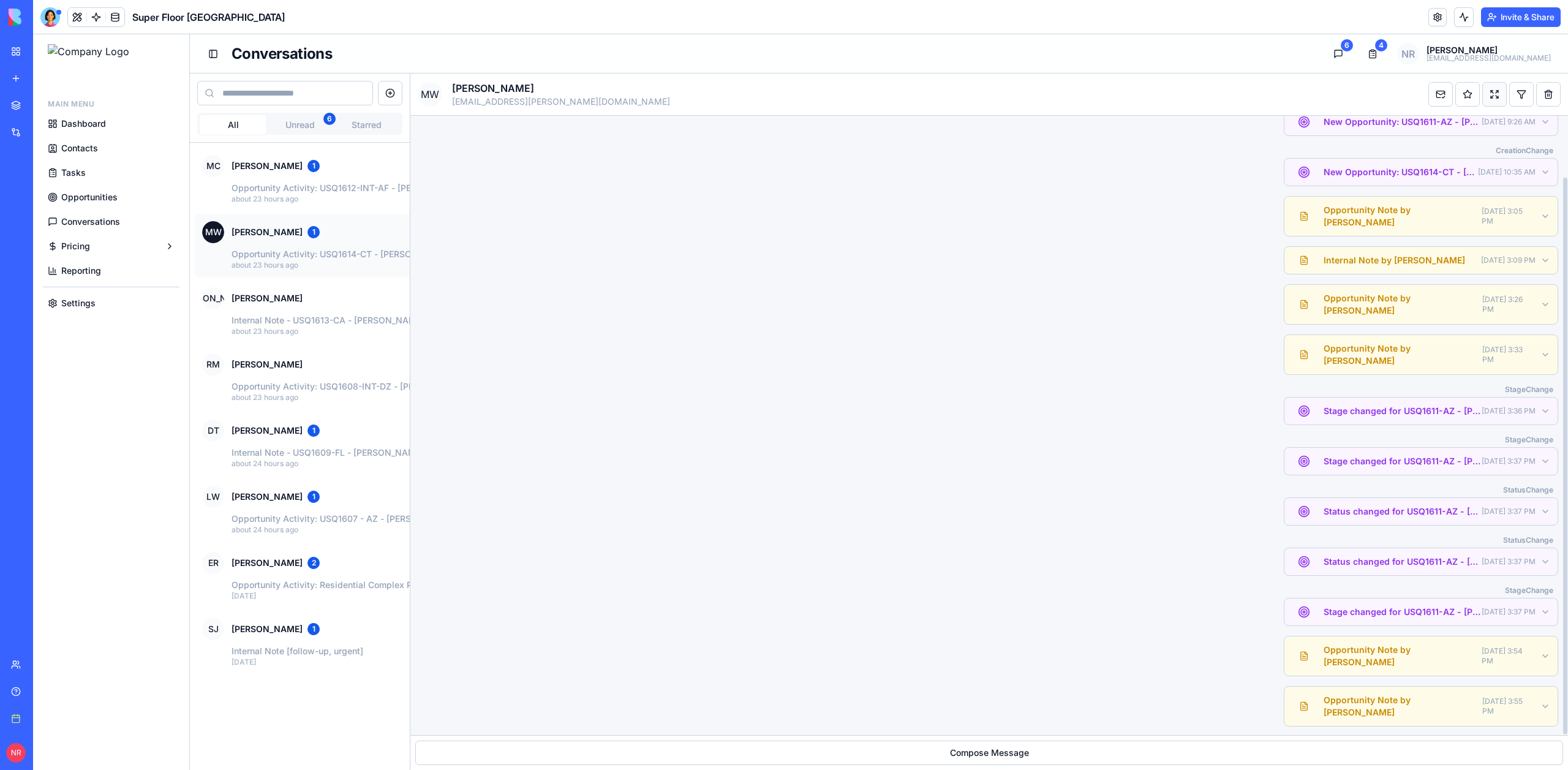
click at [1492, 96] on button "Expand all" at bounding box center [1495, 94] width 25 height 25
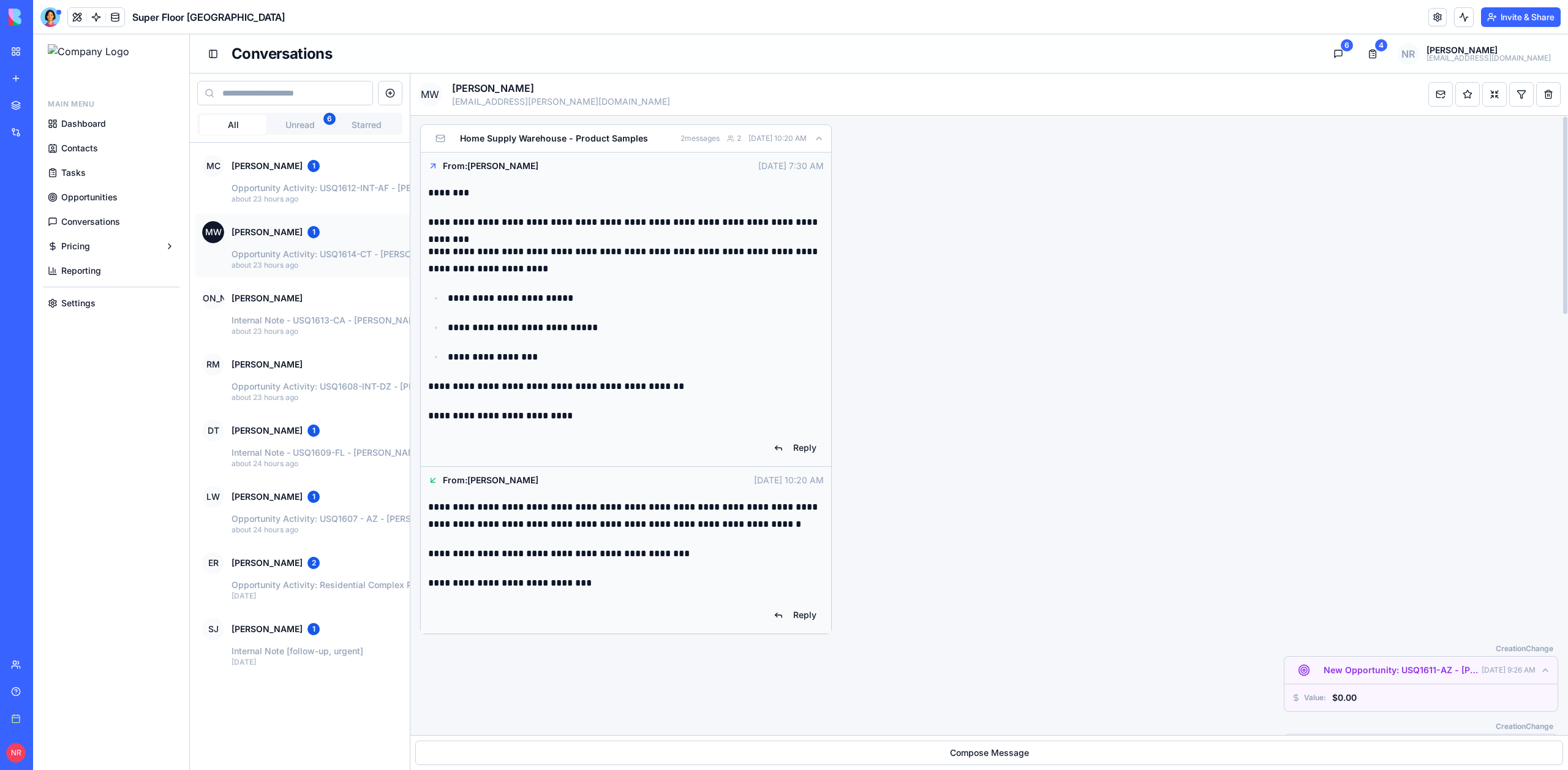
scroll to position [0, 0]
click at [1490, 94] on button "Collapse all" at bounding box center [1495, 94] width 25 height 25
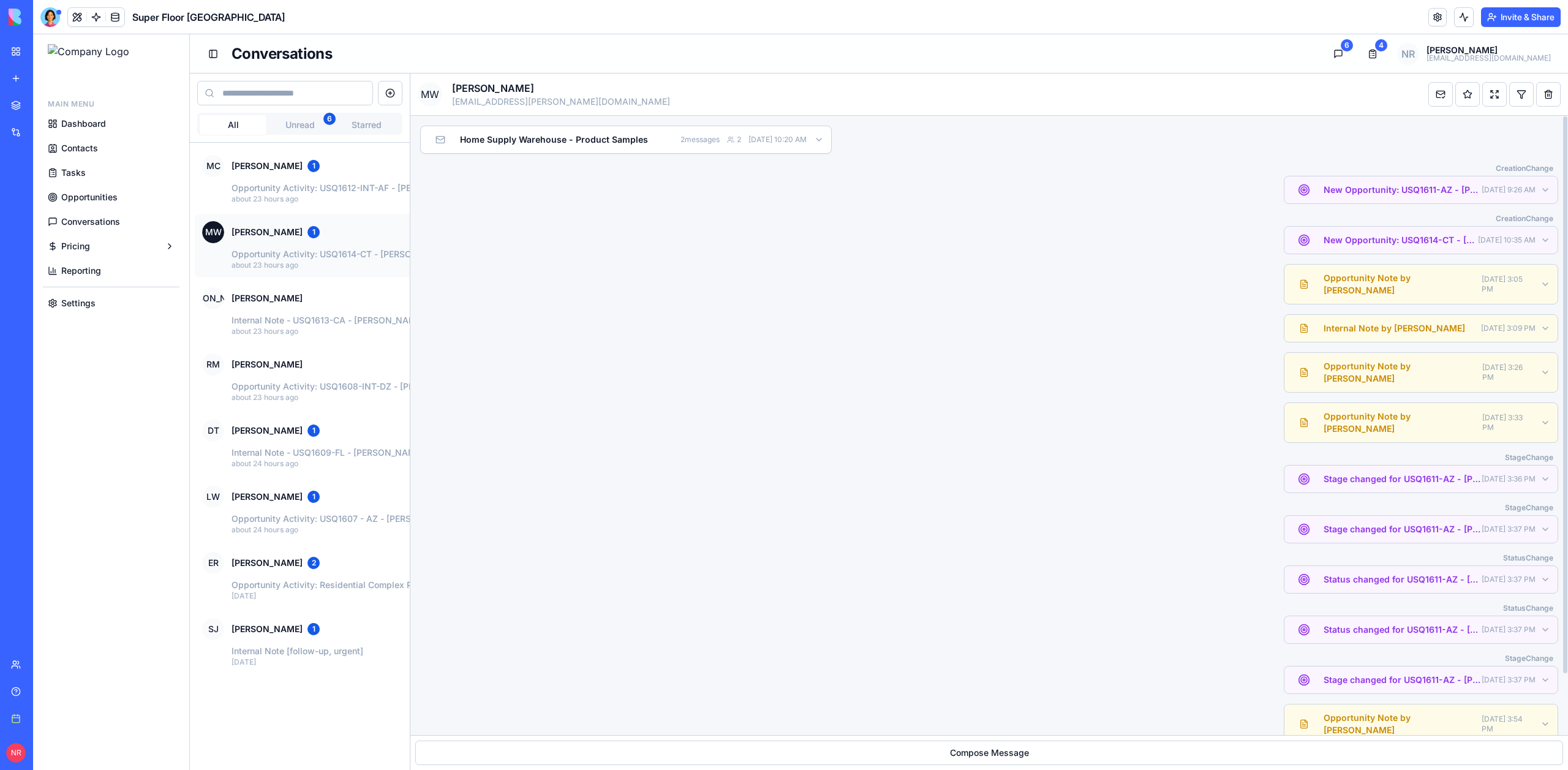
click at [1346, 361] on p "Opportunity Note by [PERSON_NAME]" at bounding box center [1387, 373] width 190 height 25
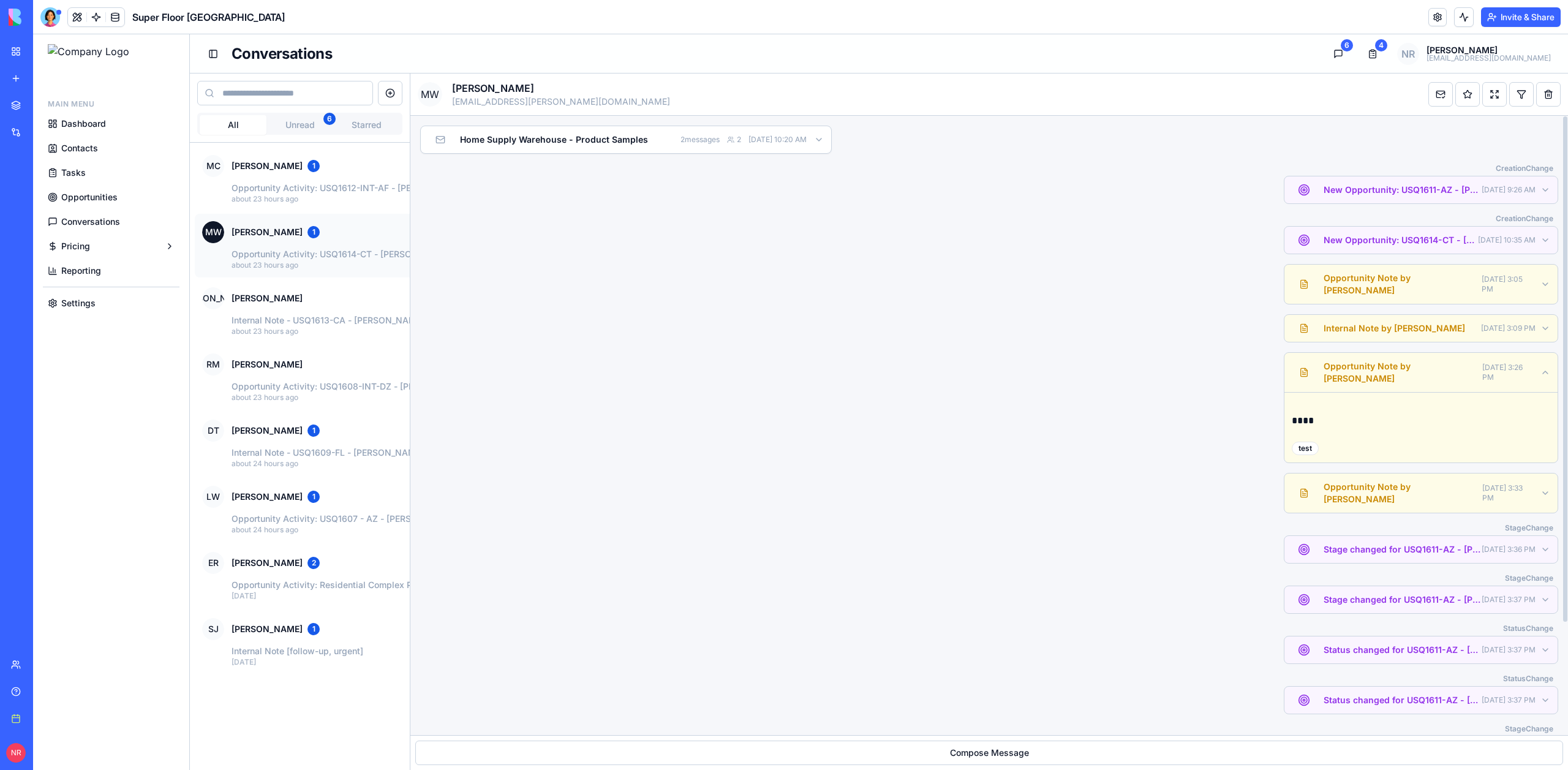
click at [1346, 361] on p "Opportunity Note by [PERSON_NAME]" at bounding box center [1387, 373] width 190 height 25
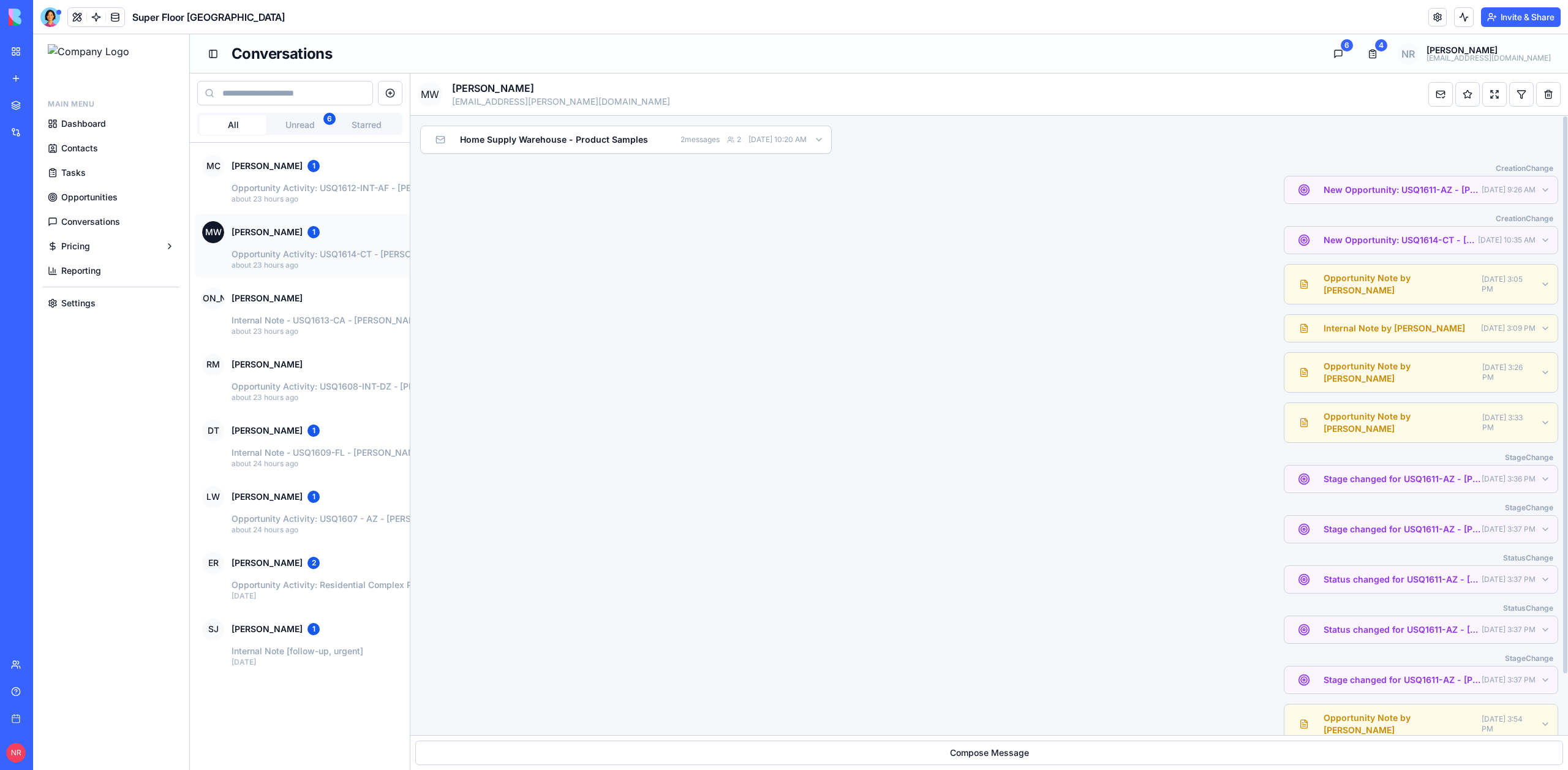
click at [1361, 235] on span "New Opportunity: USQ1614-CT - [PERSON_NAME] (Home Supply Warehouse) - Test - Ho…" at bounding box center [1401, 240] width 154 height 12
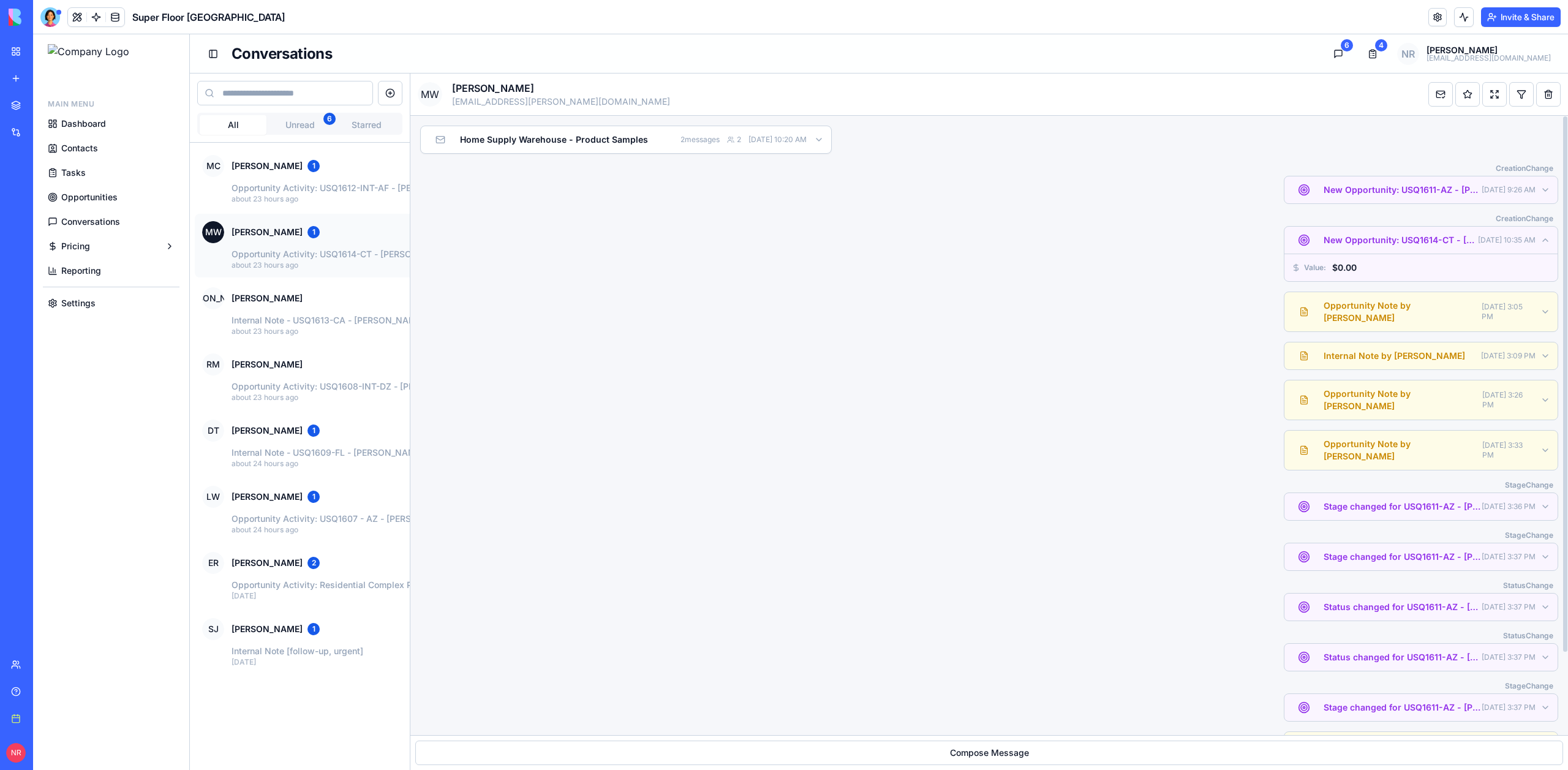
click at [1361, 235] on span "New Opportunity: USQ1614-CT - [PERSON_NAME] (Home Supply Warehouse) - Test - Ho…" at bounding box center [1401, 240] width 154 height 12
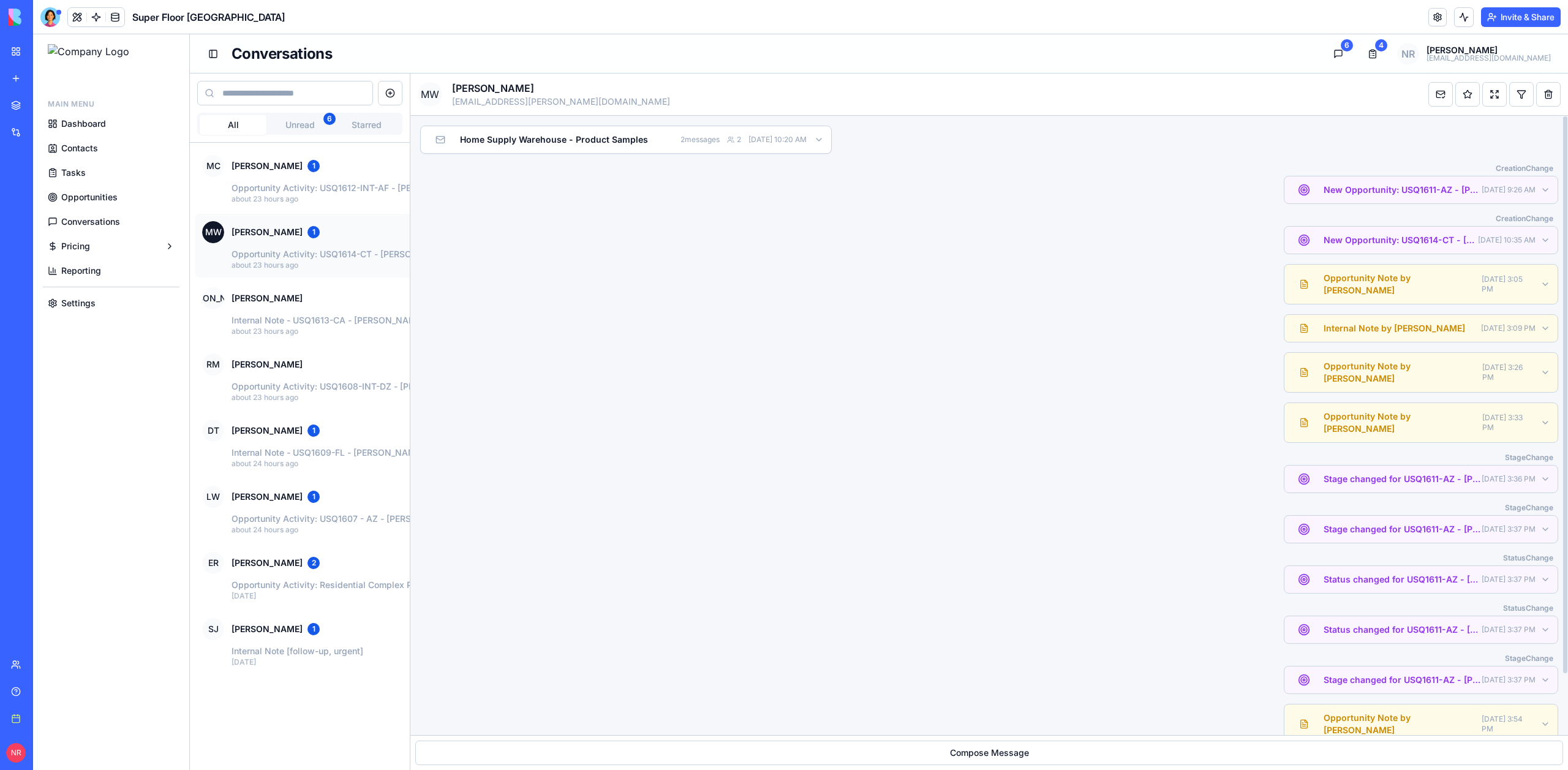
click at [1358, 473] on span "Stage changed for USQ1611-AZ - [PERSON_NAME] (Home Supply Warehouse) - New Home…" at bounding box center [1402, 479] width 158 height 12
click at [1364, 404] on button "Opportunity Note by [PERSON_NAME] [DATE] 3:33 PM" at bounding box center [1421, 423] width 273 height 39
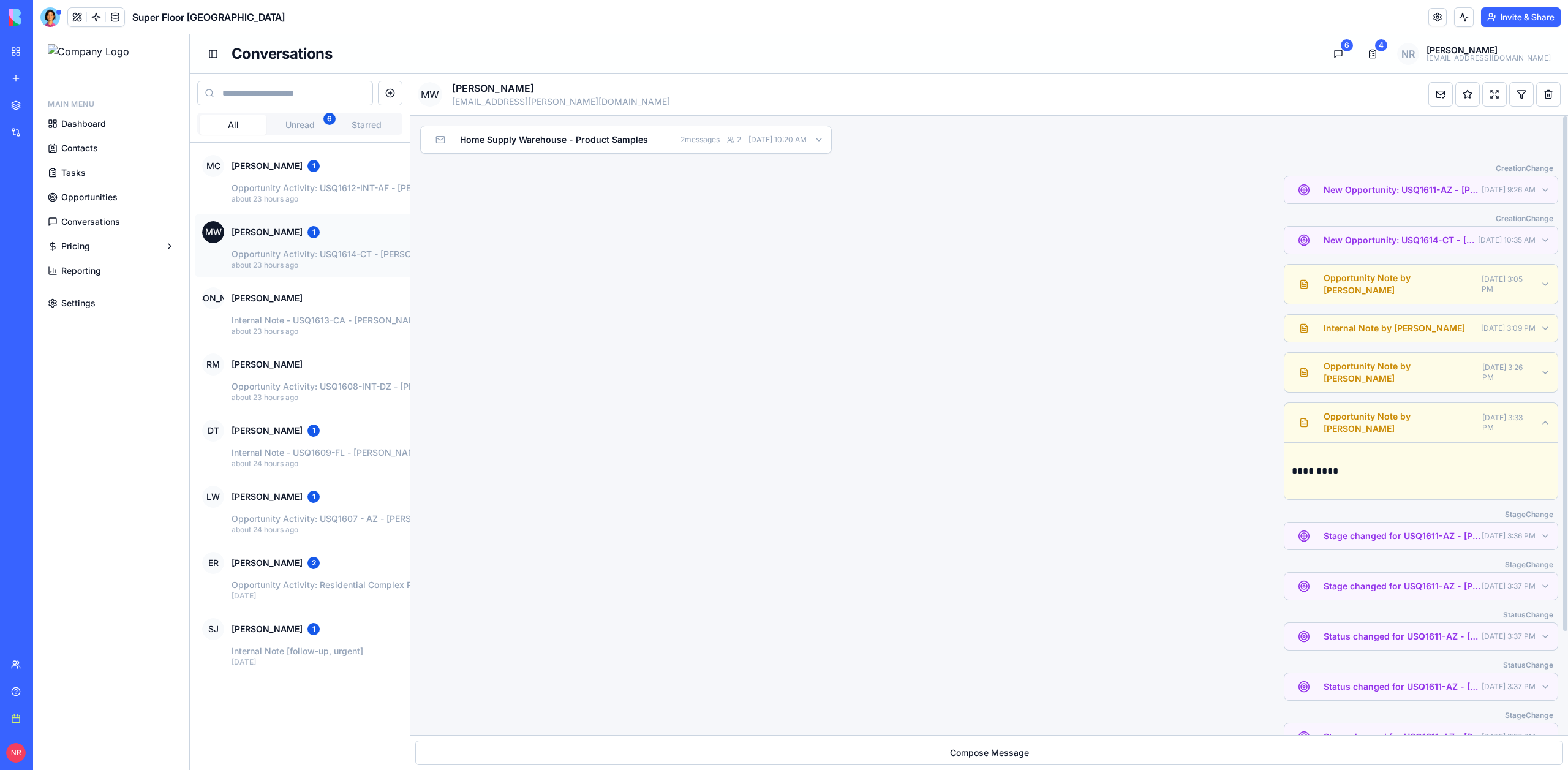
click at [1364, 410] on p "Opportunity Note by [PERSON_NAME]" at bounding box center [1387, 423] width 190 height 25
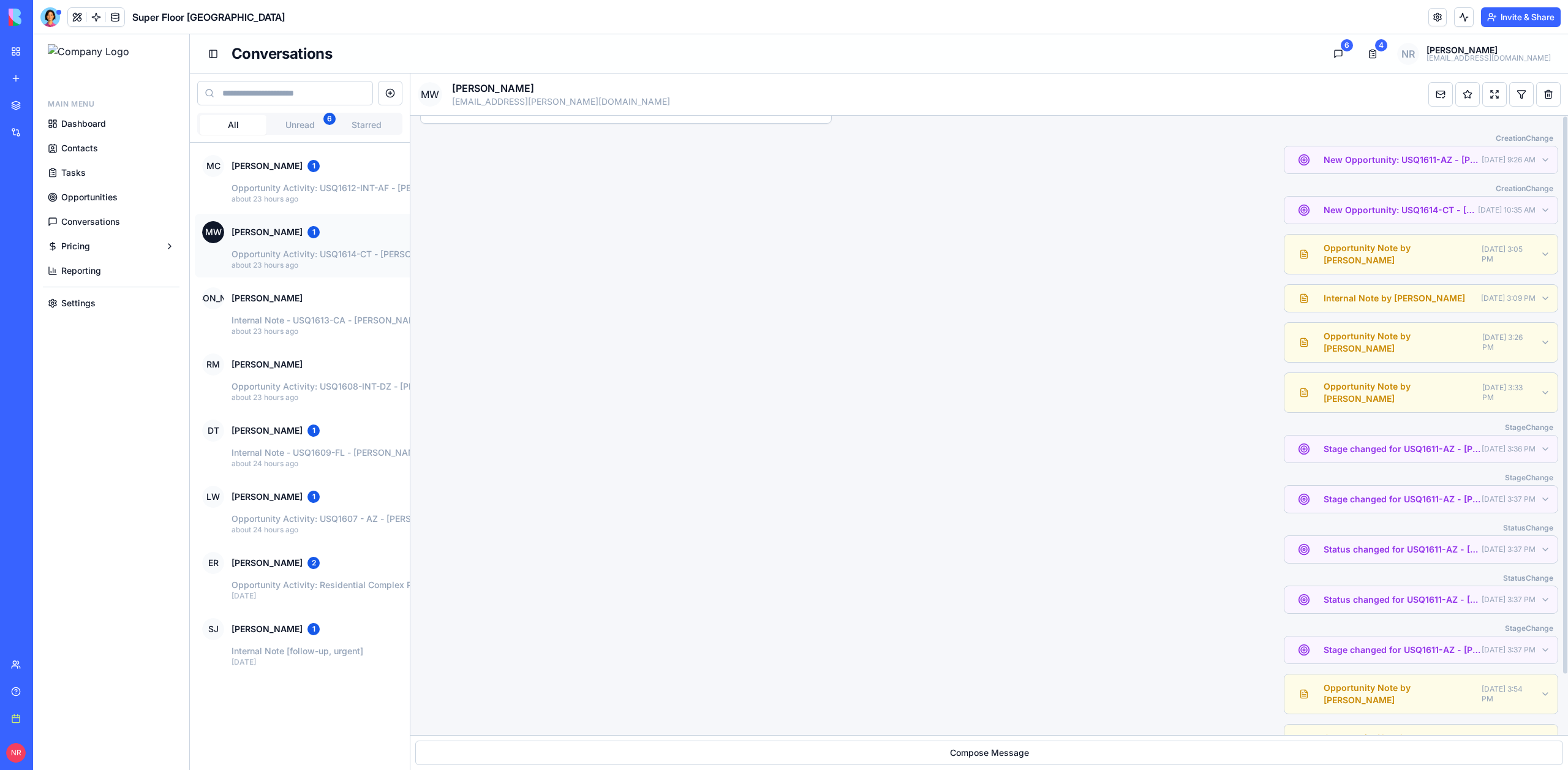
scroll to position [68, 0]
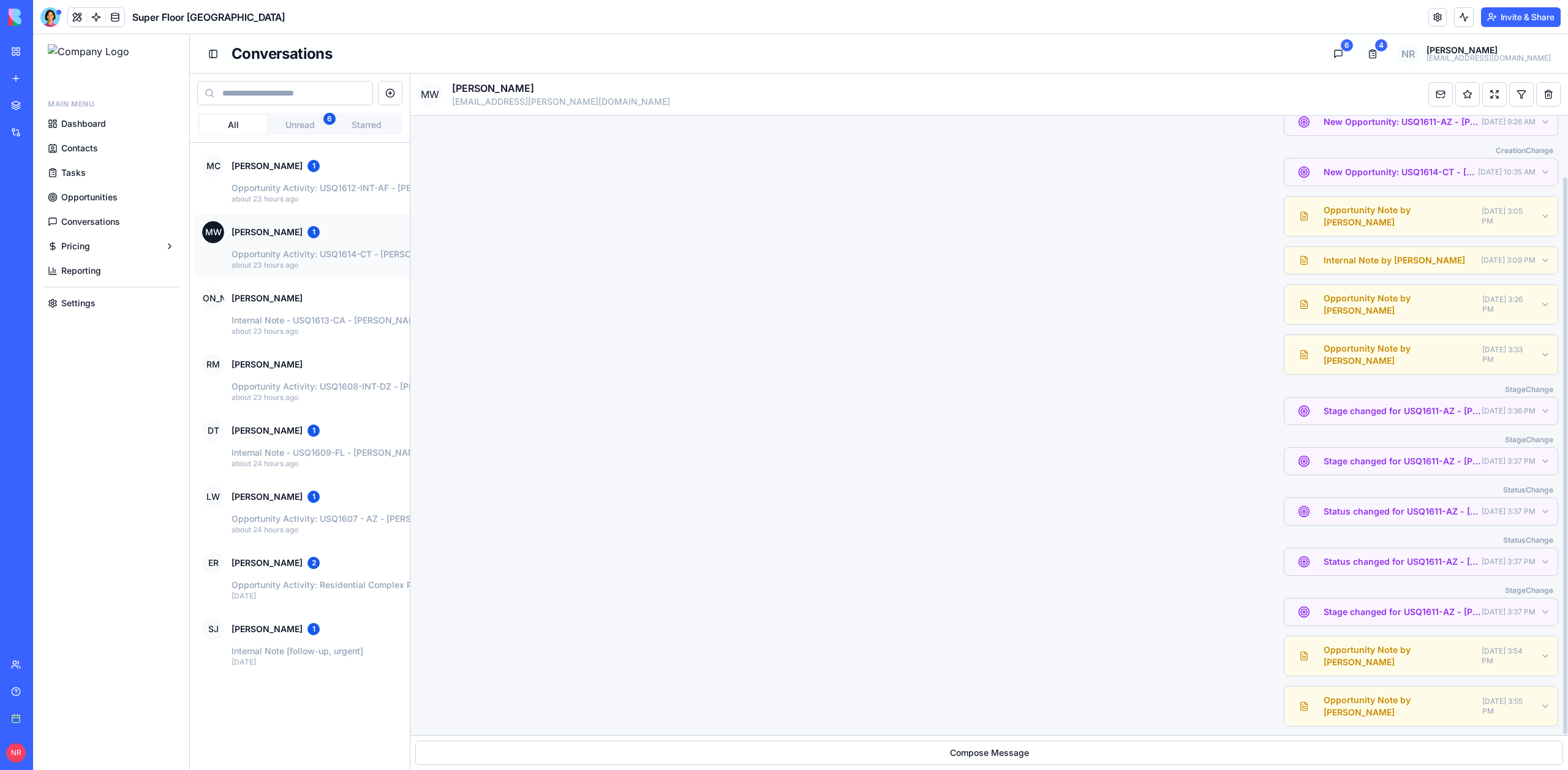
click at [1377, 694] on p "Opportunity Note by [PERSON_NAME]" at bounding box center [1387, 706] width 190 height 25
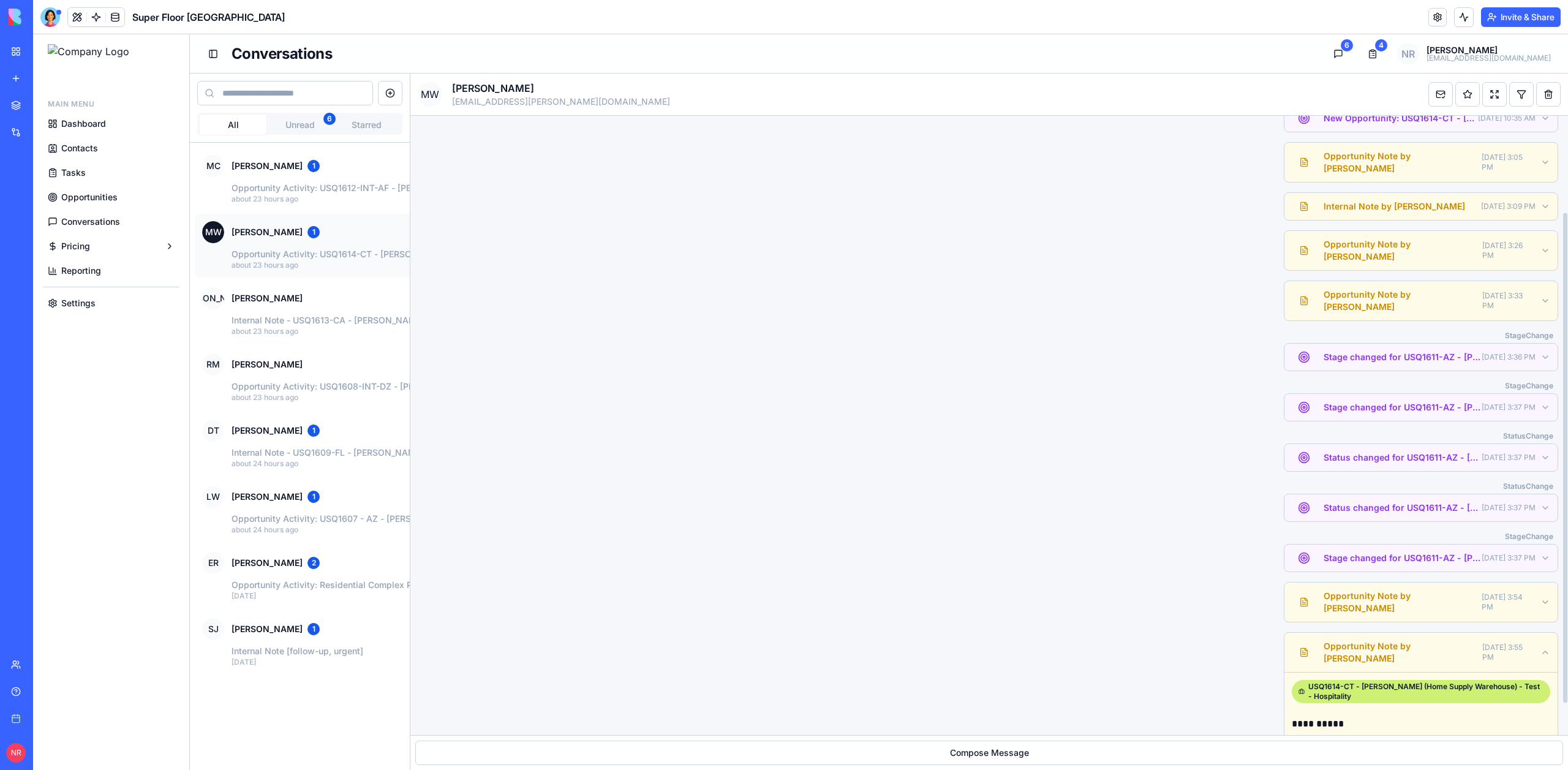
scroll to position [162, 0]
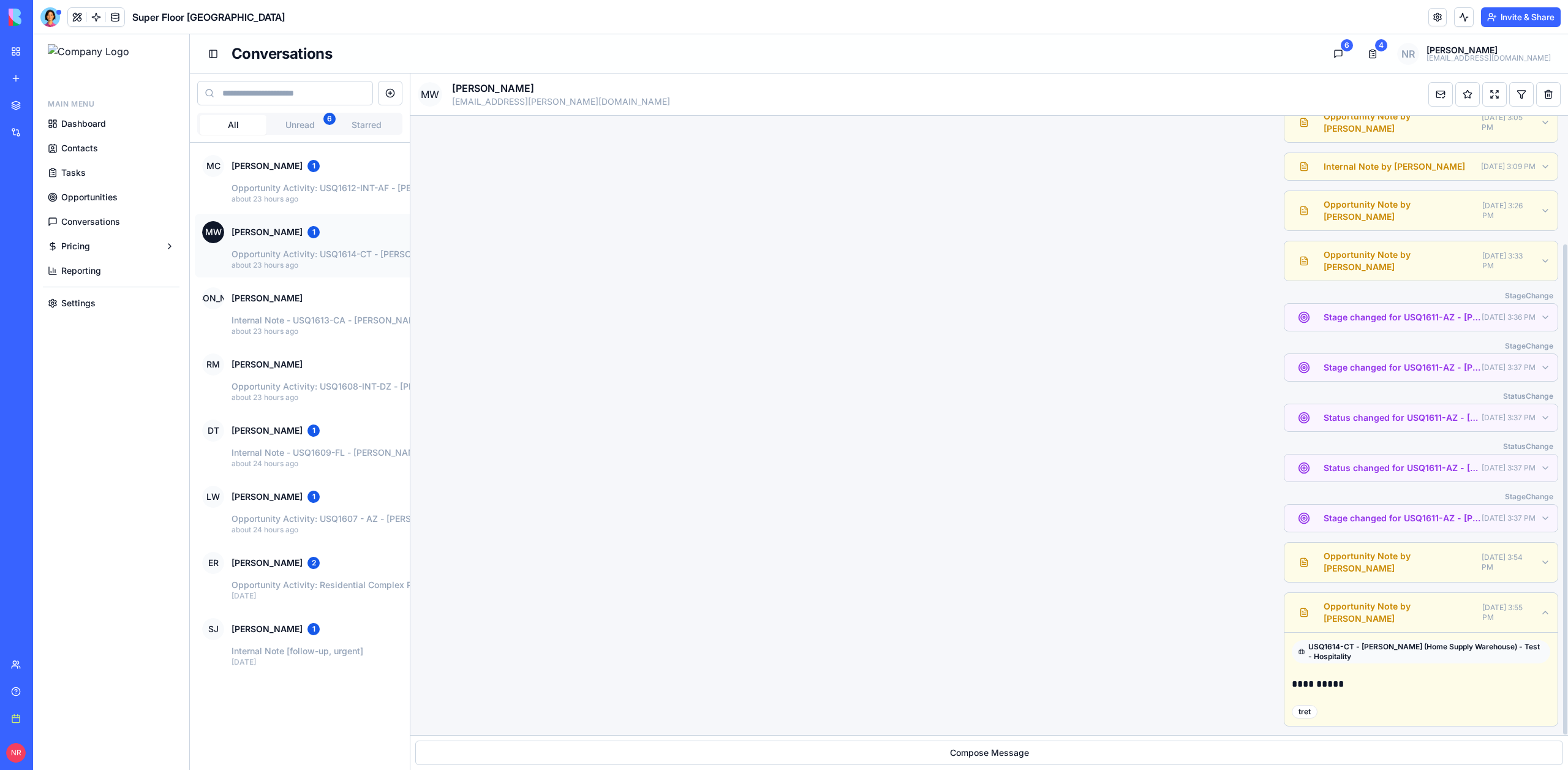
click at [1375, 641] on div "USQ1614-CT - [PERSON_NAME] (Home Supply Warehouse) - Test - Hospitality" at bounding box center [1421, 652] width 259 height 23
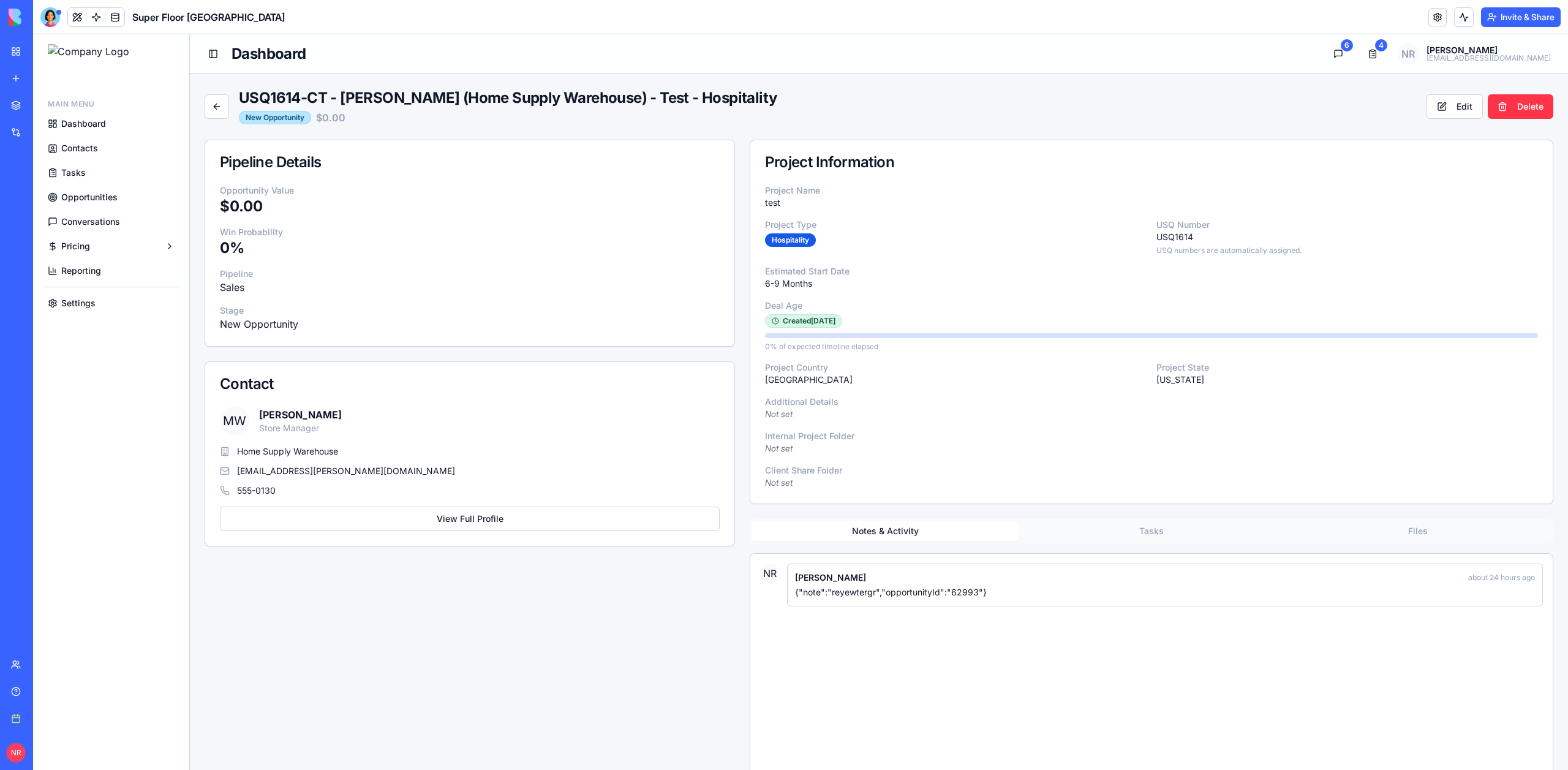
scroll to position [166, 0]
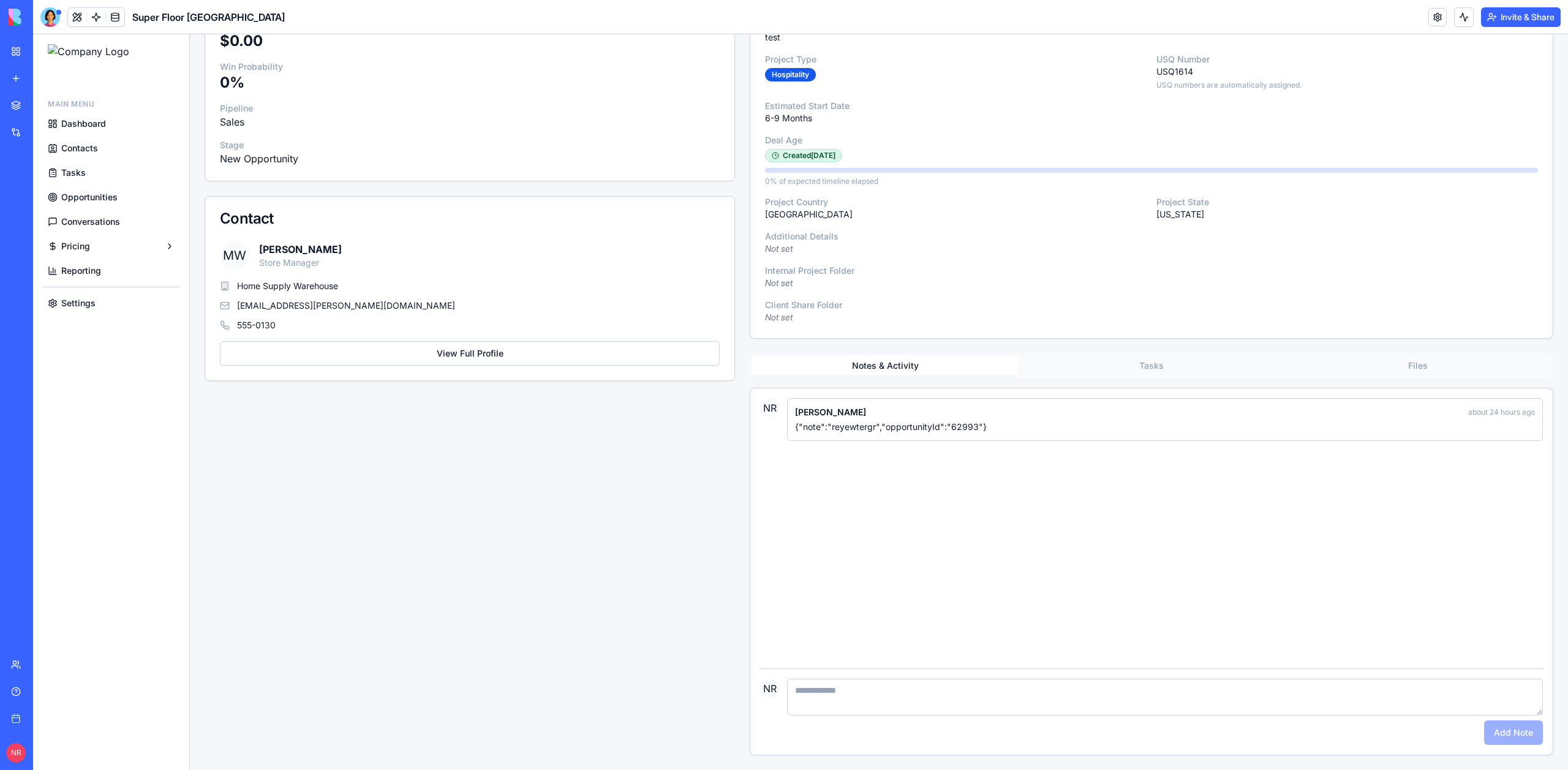
click at [1166, 365] on div "Project Information Project Name test Project Type Hospitality USQ Number USQ16…" at bounding box center [1151, 365] width 804 height 781
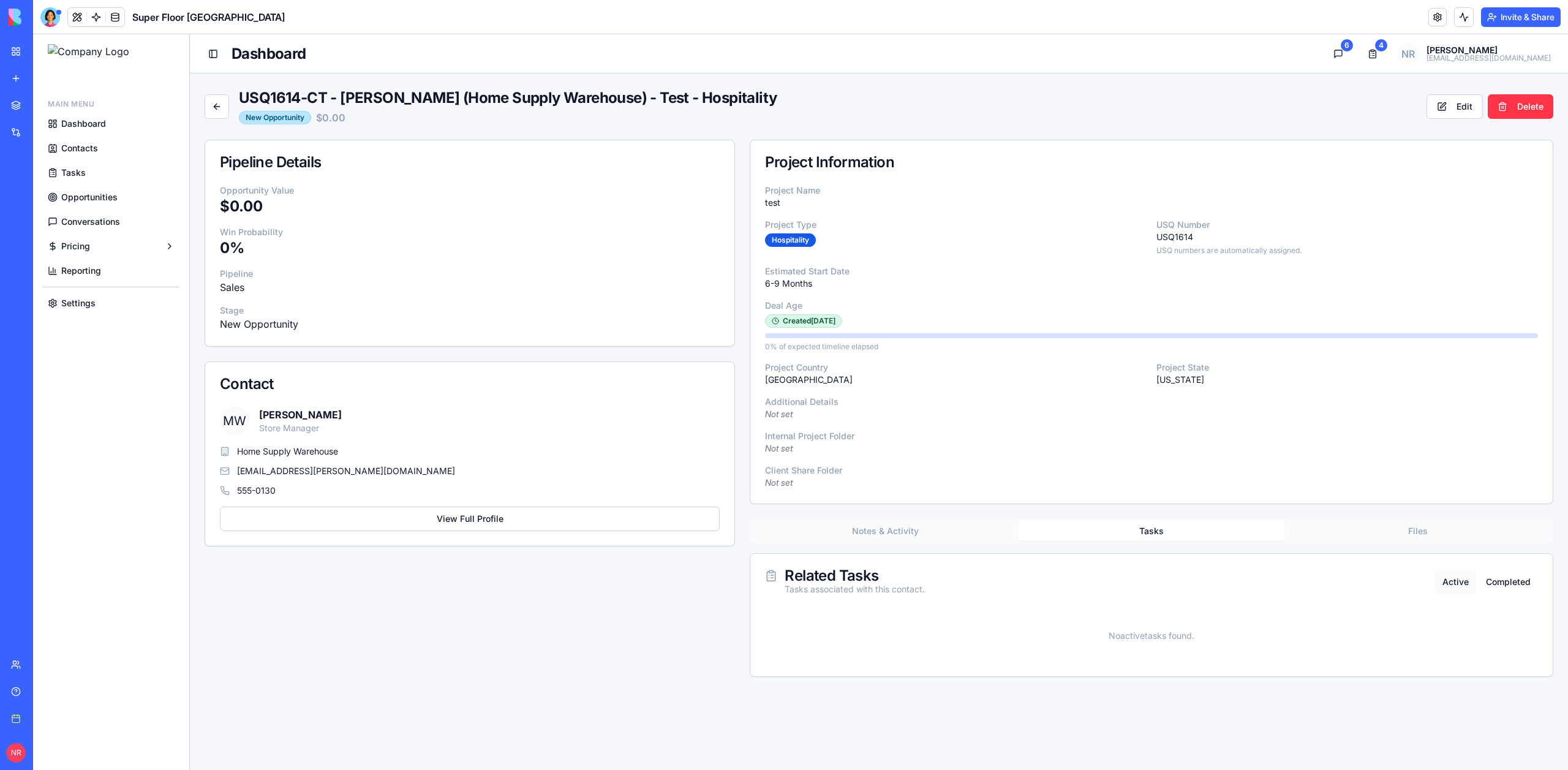
click at [904, 530] on button "Notes & Activity" at bounding box center [886, 531] width 266 height 20
click at [1120, 529] on button "Tasks" at bounding box center [1152, 531] width 266 height 20
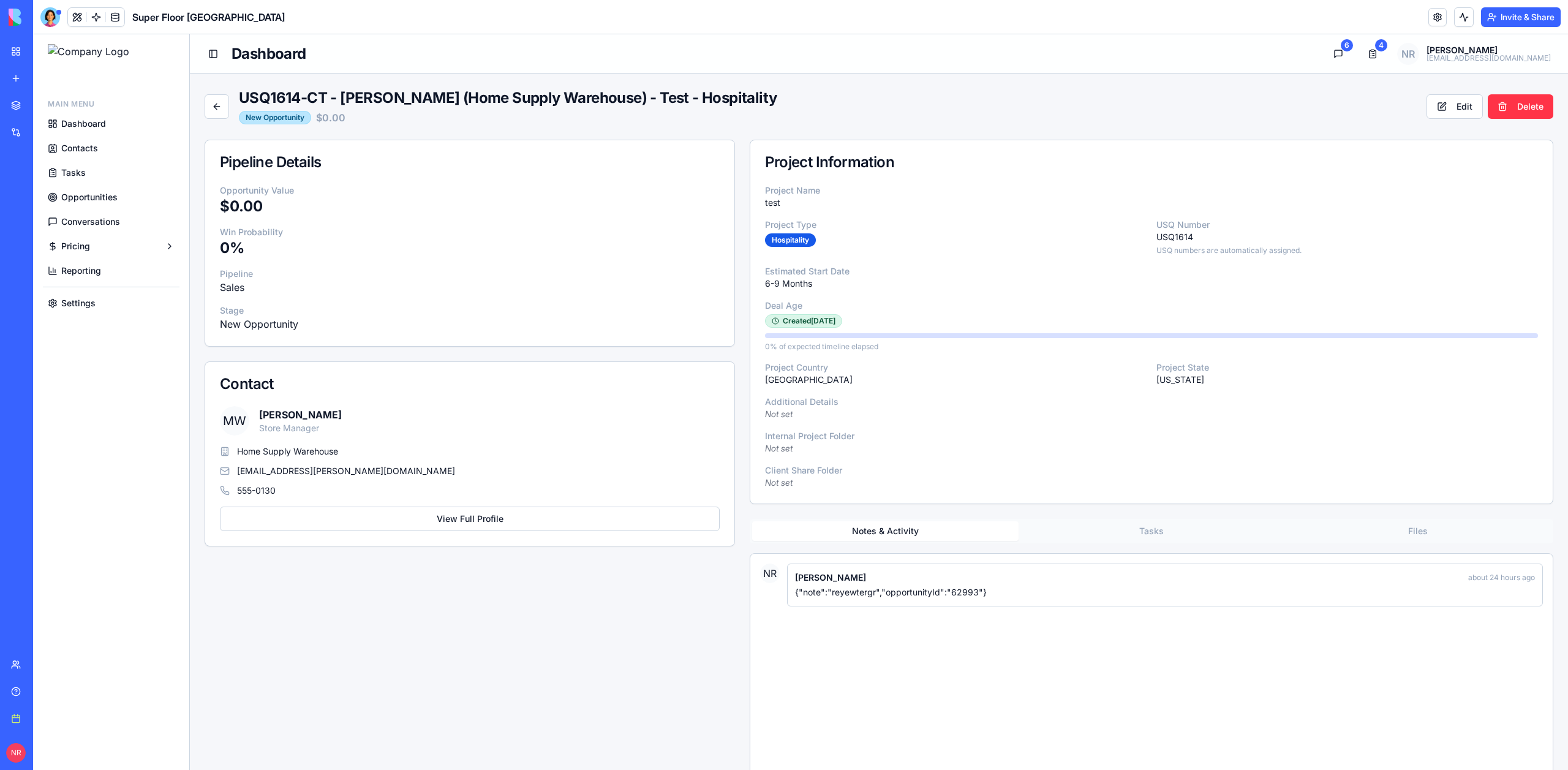
click at [954, 541] on button "Notes & Activity" at bounding box center [886, 531] width 266 height 20
click at [1066, 532] on button "Tasks" at bounding box center [1152, 531] width 266 height 20
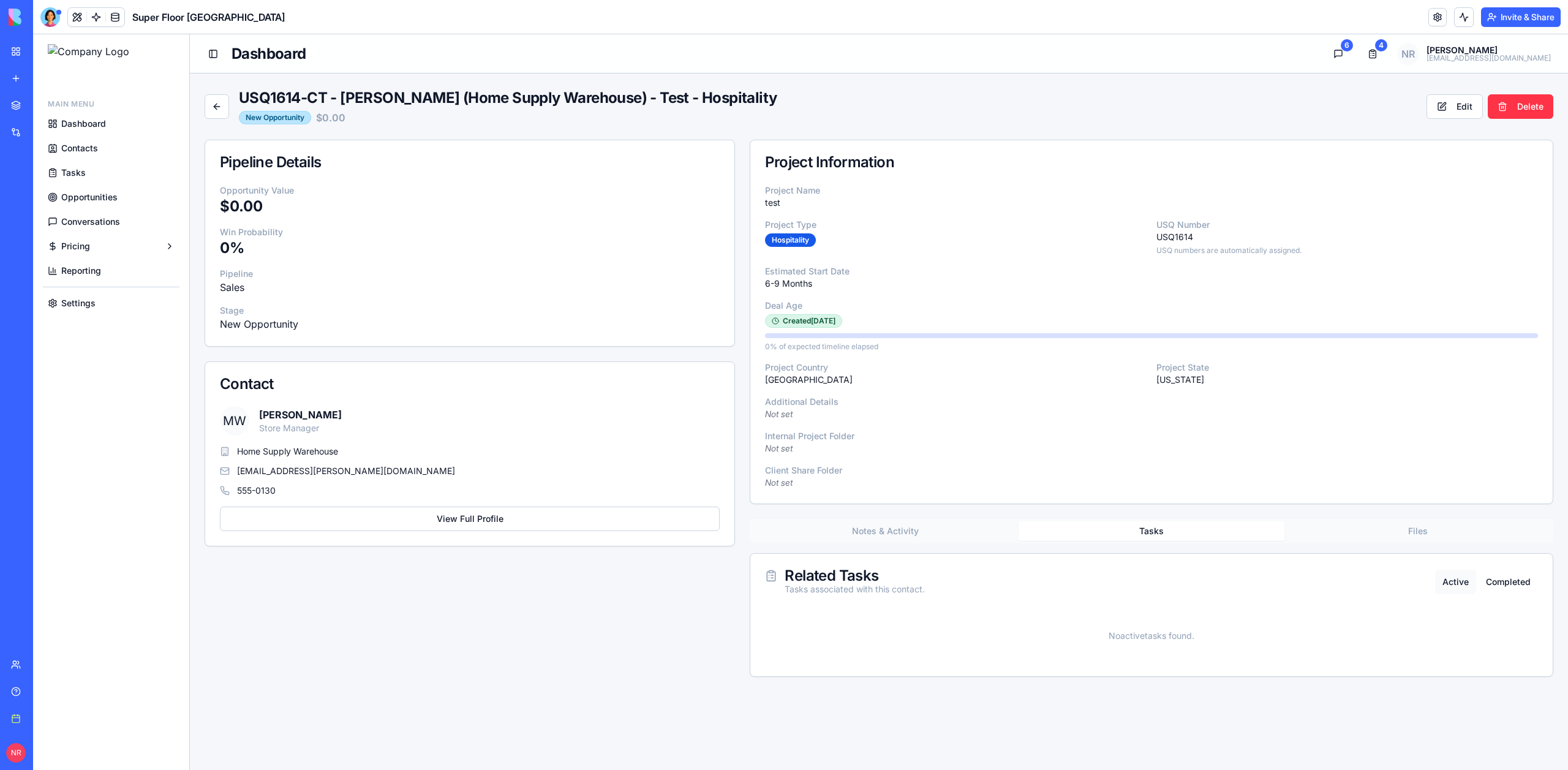
click at [1429, 543] on div "Notes & Activity Tasks Files" at bounding box center [1151, 531] width 804 height 25
click at [1422, 534] on button "Files" at bounding box center [1418, 531] width 266 height 20
